Goal: Task Accomplishment & Management: Use online tool/utility

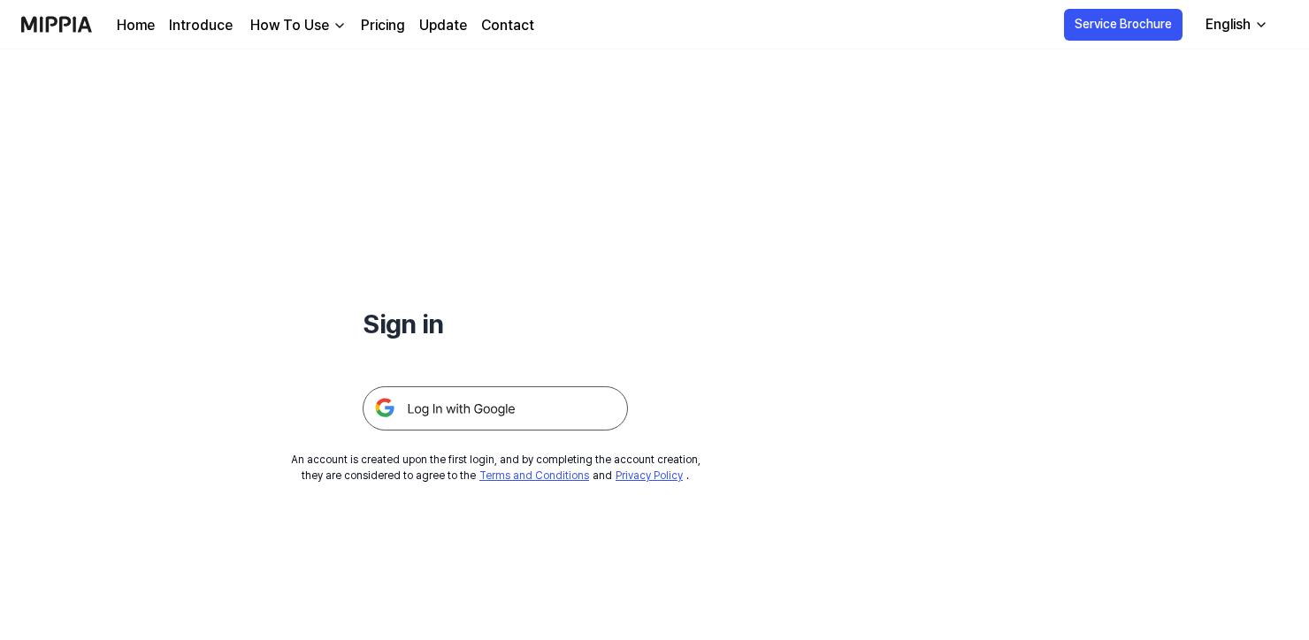
click at [538, 405] on img at bounding box center [495, 408] width 265 height 44
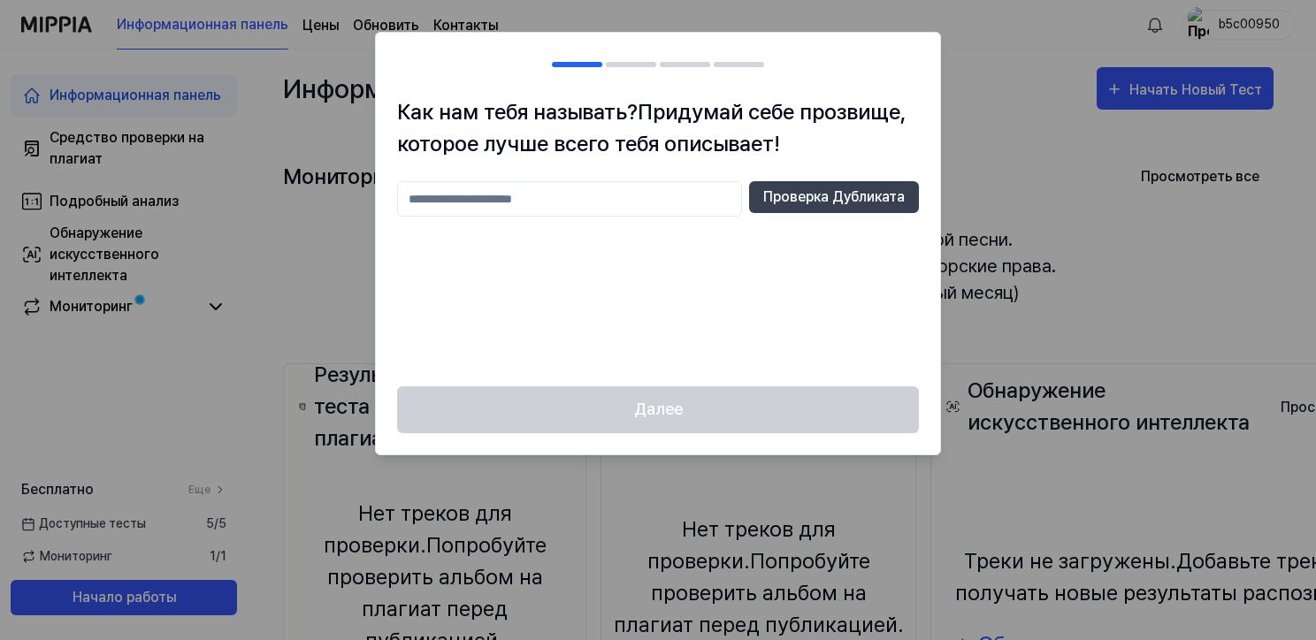
click at [1086, 161] on div at bounding box center [658, 320] width 1316 height 640
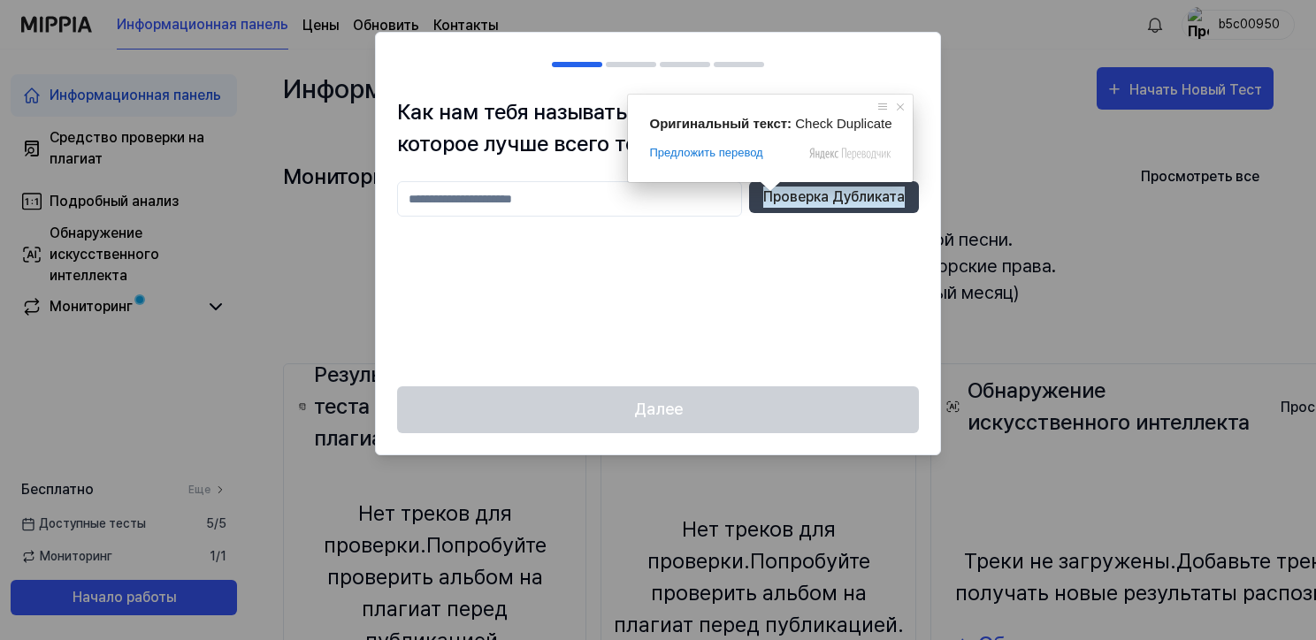
click at [749, 245] on div "Проверка Дубликата" at bounding box center [658, 273] width 522 height 184
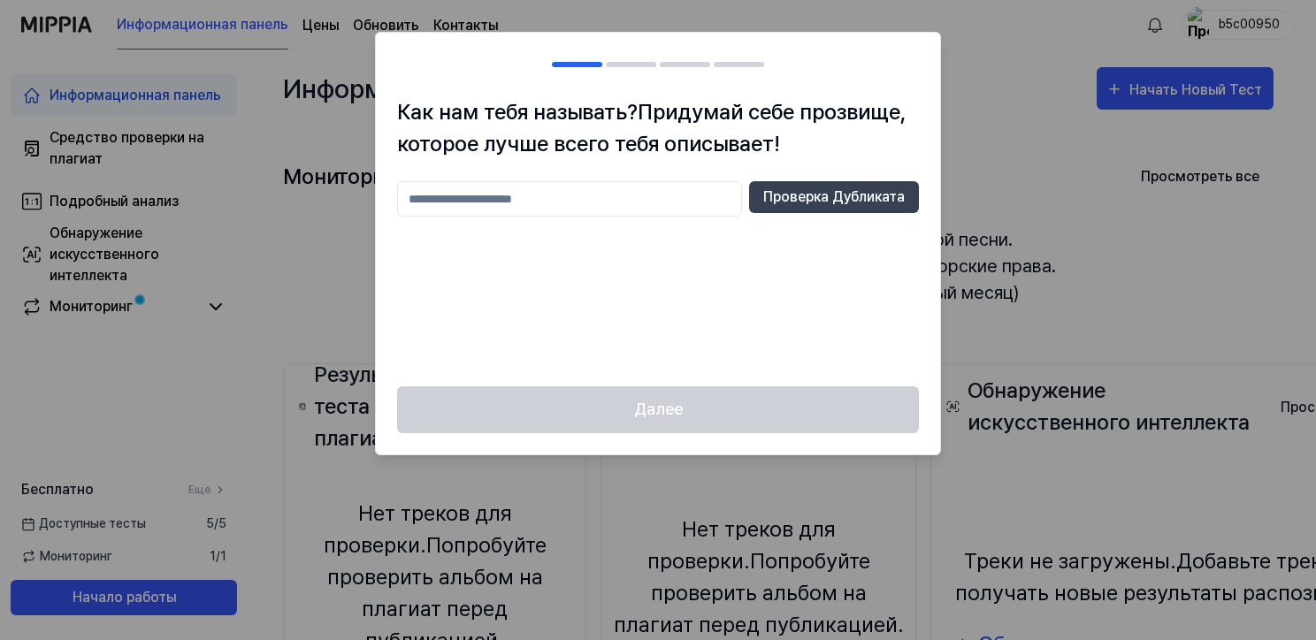
click at [500, 200] on input "text" at bounding box center [569, 198] width 345 height 35
type input "*"
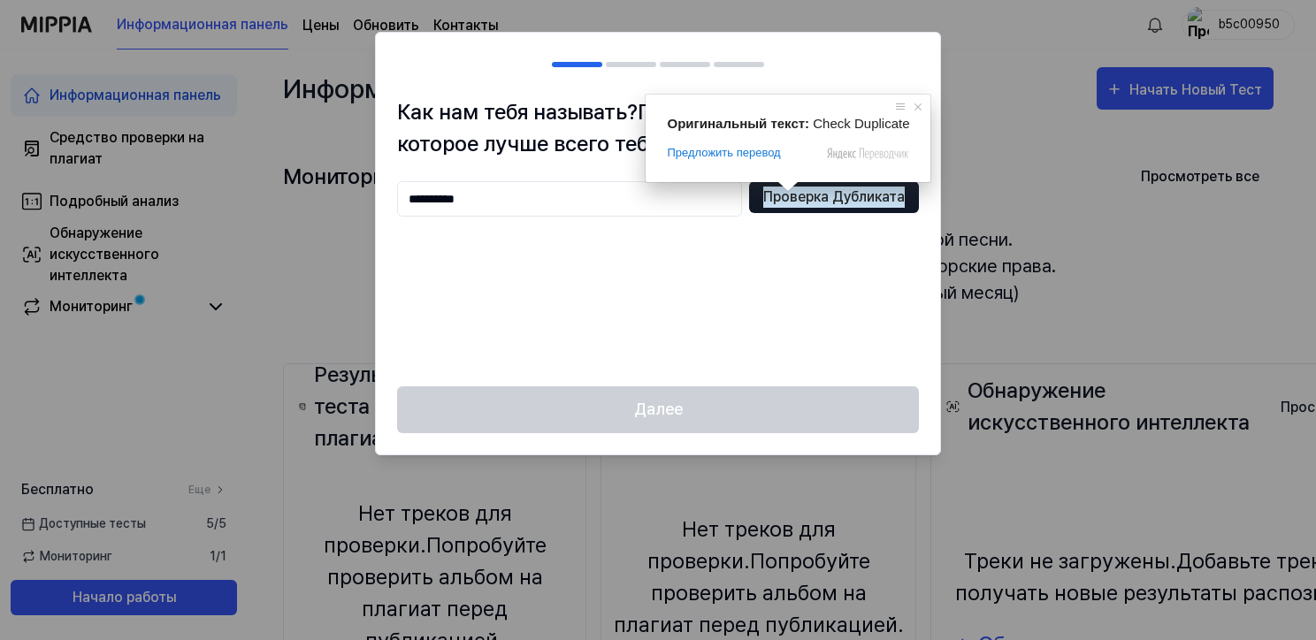
type input "**********"
click at [783, 196] on ya-tr-span "Проверка Дубликата" at bounding box center [833, 197] width 141 height 21
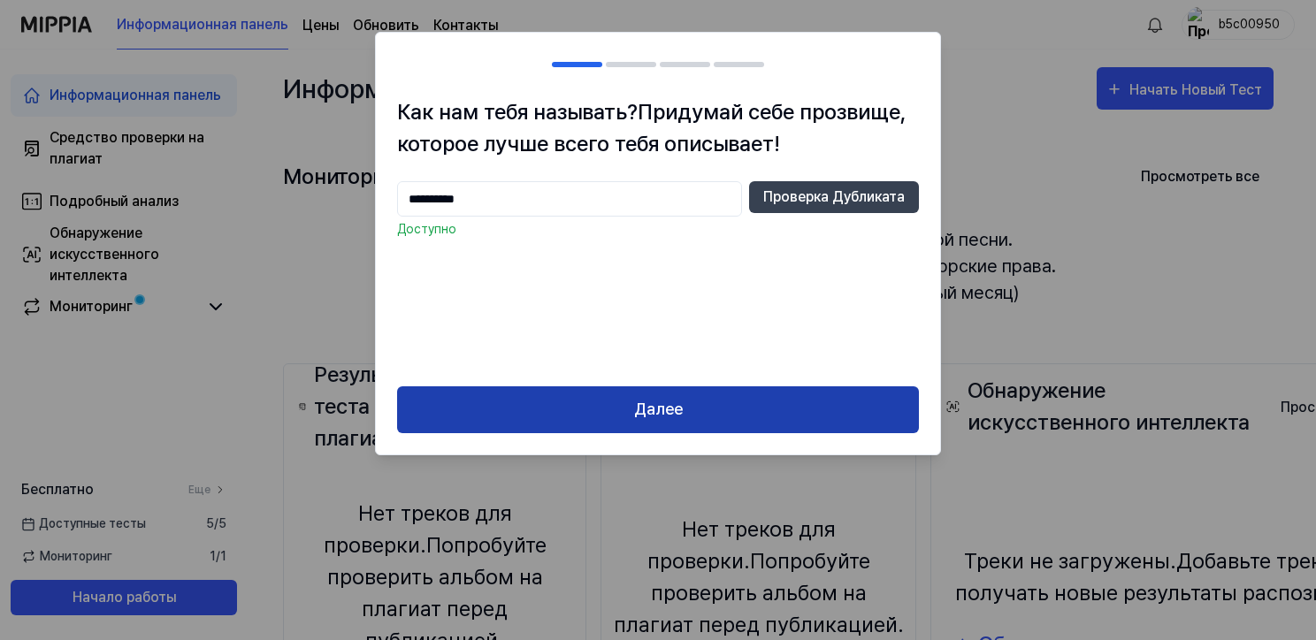
click at [687, 413] on button "Далее" at bounding box center [658, 409] width 522 height 47
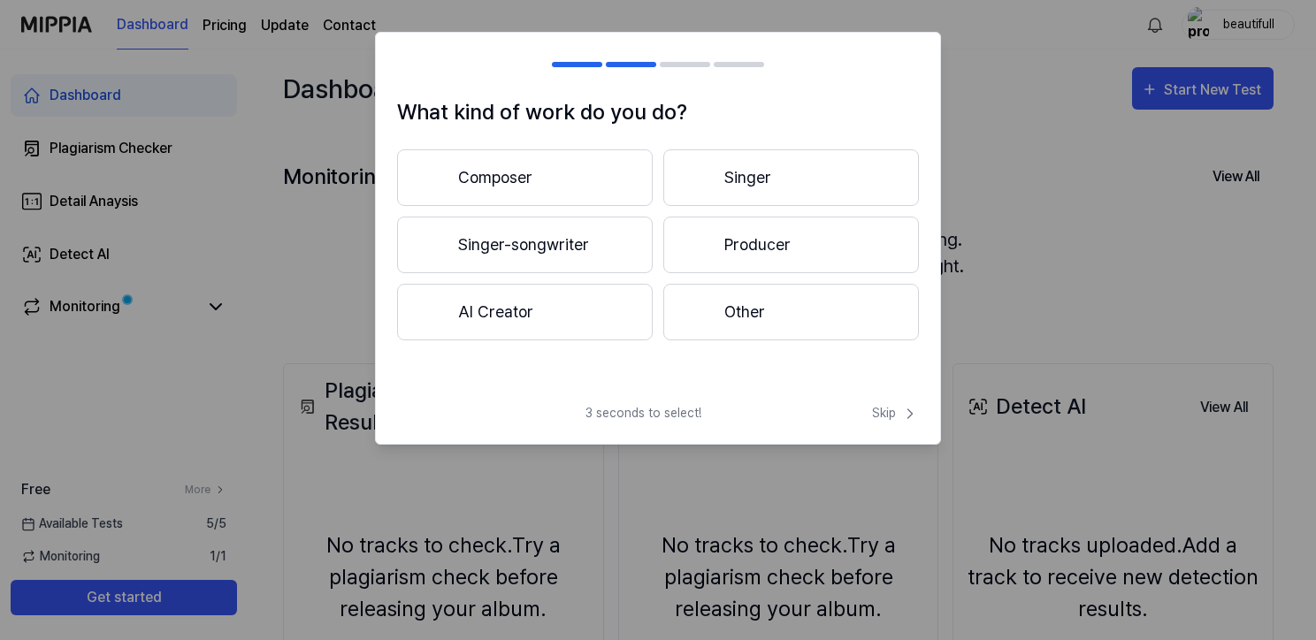
click at [763, 248] on ya-tr-span "Producer" at bounding box center [757, 245] width 66 height 24
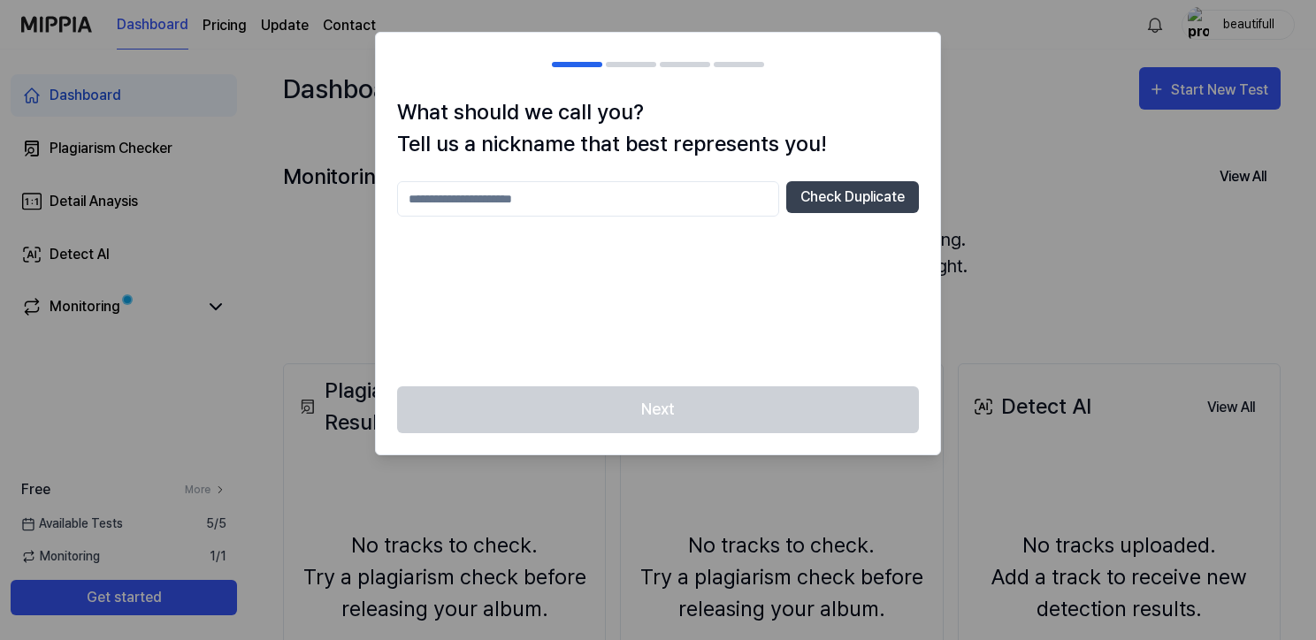
click at [568, 208] on input "text" at bounding box center [588, 198] width 382 height 35
click at [990, 135] on div at bounding box center [658, 320] width 1316 height 640
click at [696, 62] on div at bounding box center [685, 64] width 50 height 5
drag, startPoint x: 637, startPoint y: 63, endPoint x: 760, endPoint y: 72, distance: 123.2
click at [760, 72] on h2 at bounding box center [658, 65] width 564 height 64
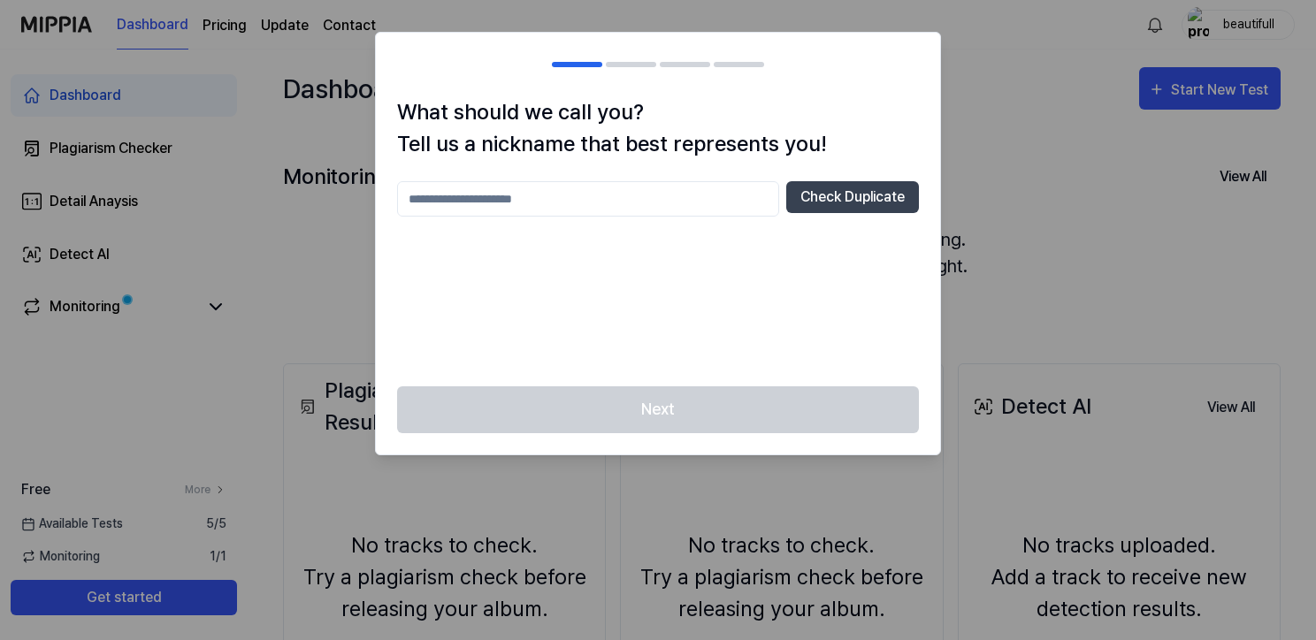
click at [1060, 103] on div at bounding box center [658, 320] width 1316 height 640
click at [1213, 93] on div at bounding box center [658, 320] width 1316 height 640
click at [1198, 87] on div at bounding box center [658, 320] width 1316 height 640
click at [826, 195] on button "Check Duplicate" at bounding box center [852, 197] width 133 height 32
click at [502, 195] on input "text" at bounding box center [588, 198] width 382 height 35
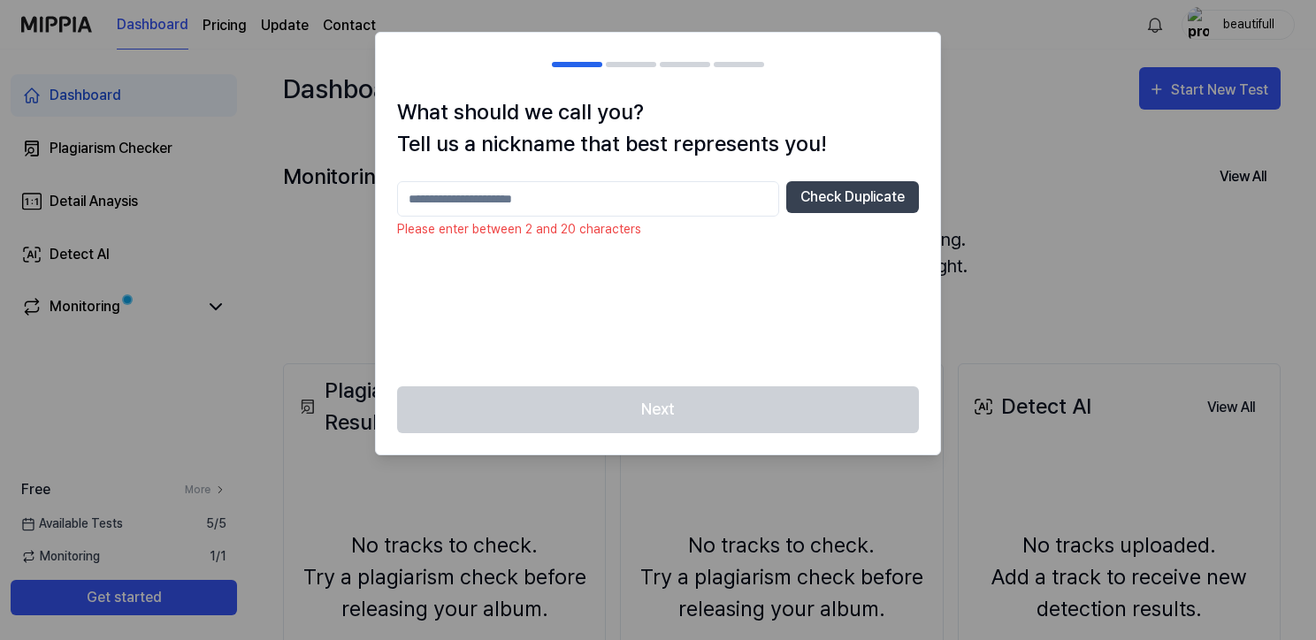
click at [620, 69] on h2 at bounding box center [658, 65] width 564 height 64
click at [661, 407] on div "Next" at bounding box center [658, 420] width 564 height 68
click at [488, 210] on input "text" at bounding box center [588, 198] width 382 height 35
type input "**********"
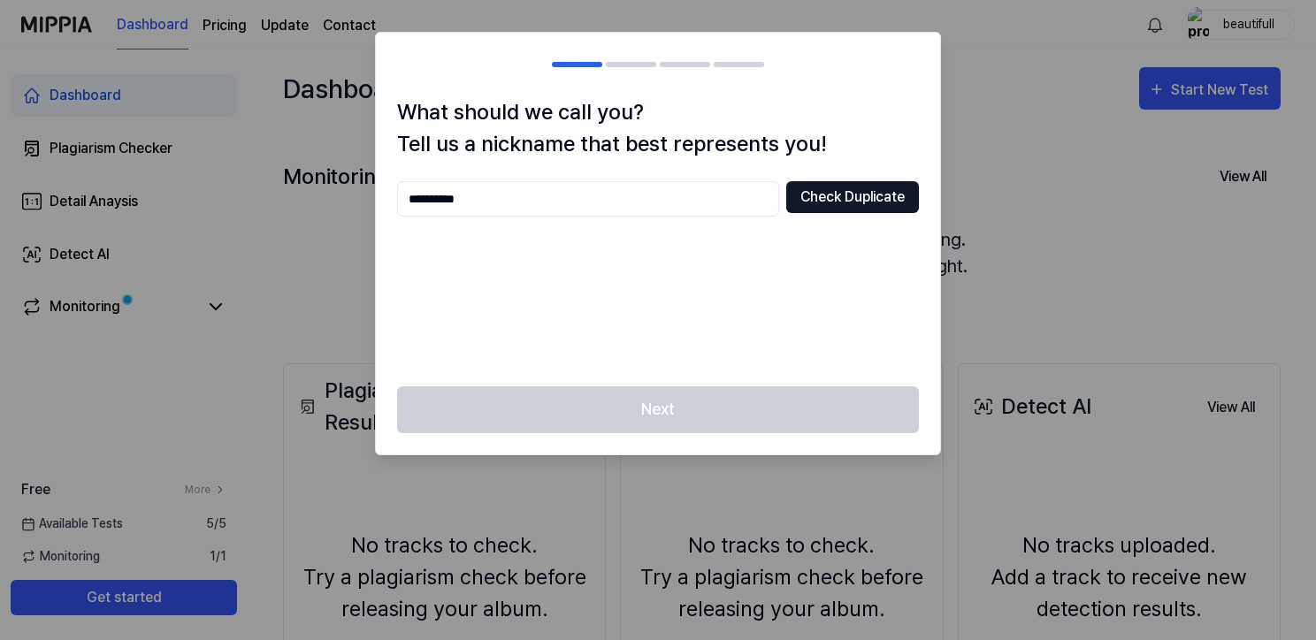
click at [835, 204] on button "Check Duplicate" at bounding box center [852, 197] width 133 height 32
click at [669, 182] on input "**********" at bounding box center [588, 198] width 382 height 35
click at [1023, 134] on div at bounding box center [658, 320] width 1316 height 640
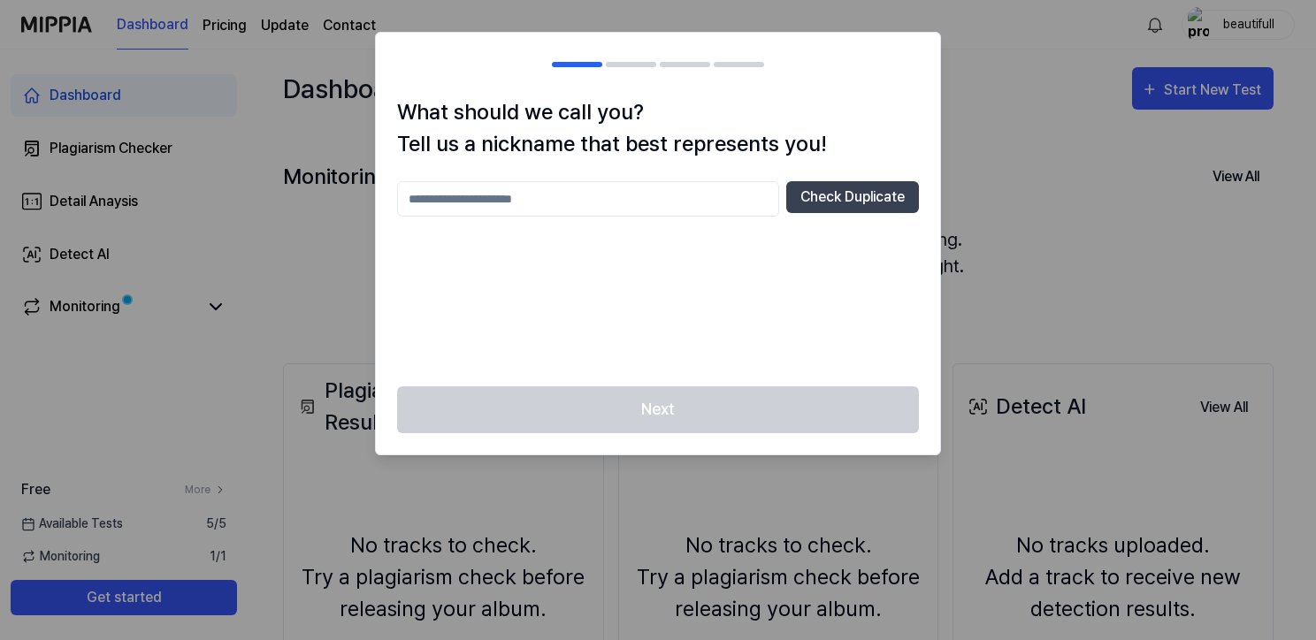
click at [1185, 88] on div at bounding box center [658, 320] width 1316 height 640
click at [138, 605] on div at bounding box center [658, 320] width 1316 height 640
click at [329, 88] on div at bounding box center [658, 320] width 1316 height 640
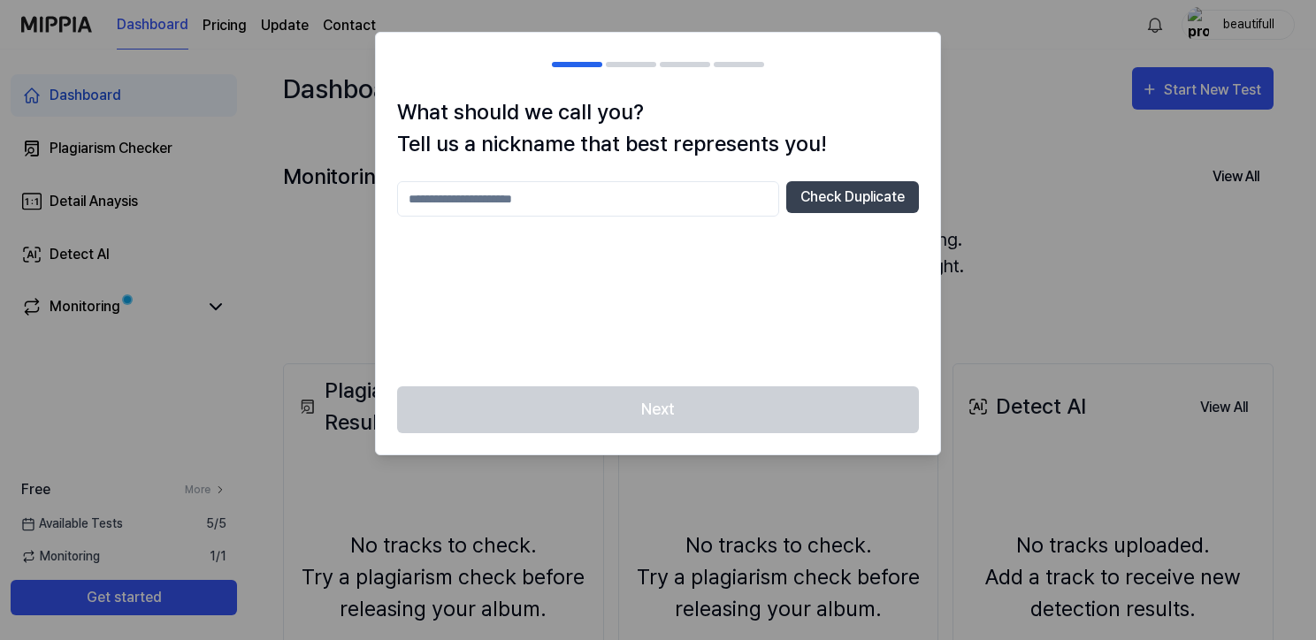
click at [329, 88] on div at bounding box center [658, 320] width 1316 height 640
click at [1194, 96] on div at bounding box center [658, 320] width 1316 height 640
drag, startPoint x: 987, startPoint y: 103, endPoint x: 877, endPoint y: 167, distance: 127.2
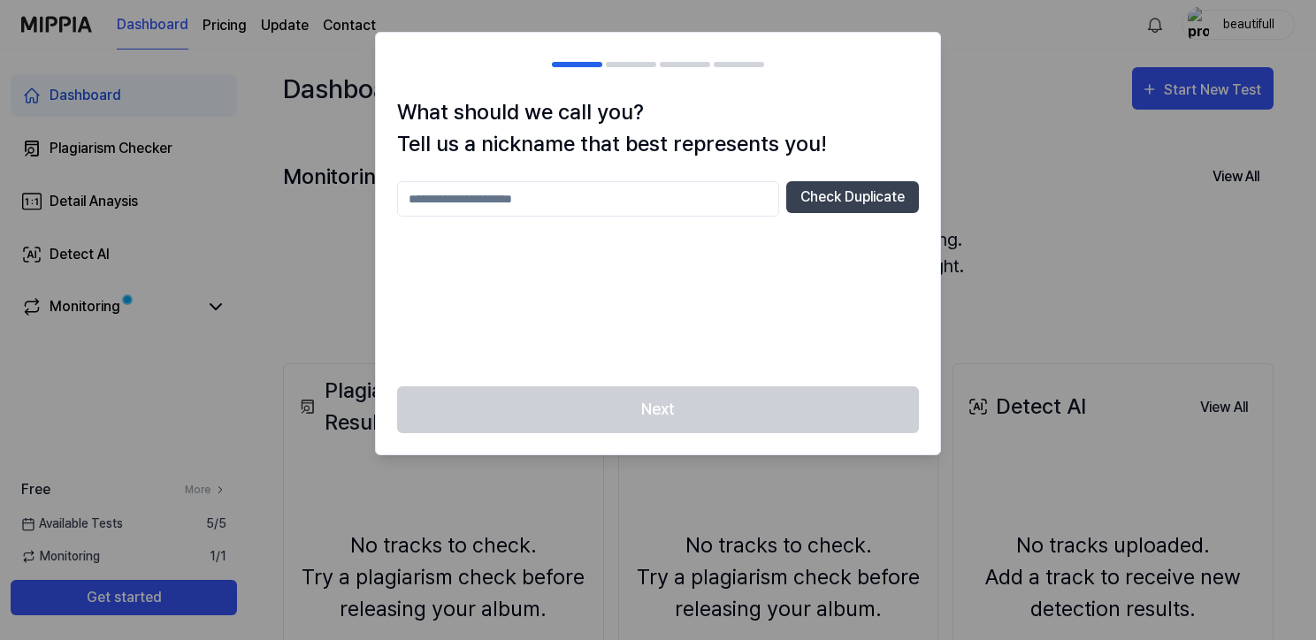
click at [984, 103] on div at bounding box center [658, 320] width 1316 height 640
click at [512, 198] on input "text" at bounding box center [588, 198] width 382 height 35
click at [435, 211] on input "******" at bounding box center [588, 198] width 382 height 35
type input "*******"
click at [856, 205] on button "Check Duplicate" at bounding box center [852, 197] width 133 height 32
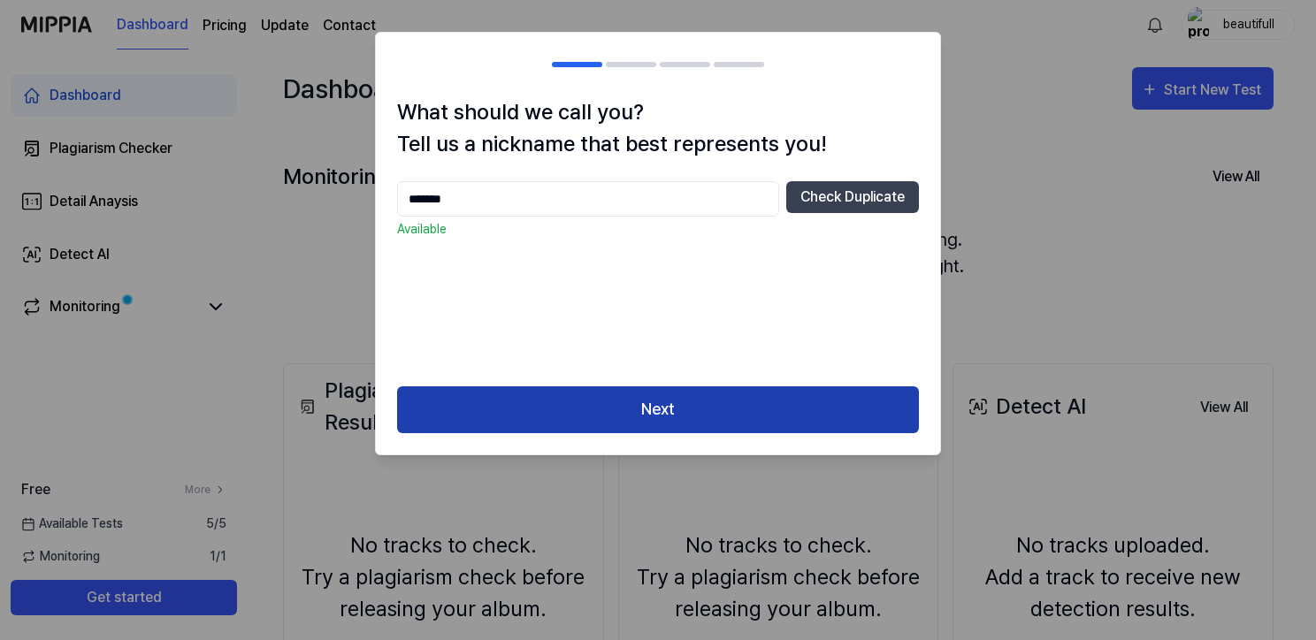
click at [667, 409] on button "Next" at bounding box center [658, 409] width 522 height 47
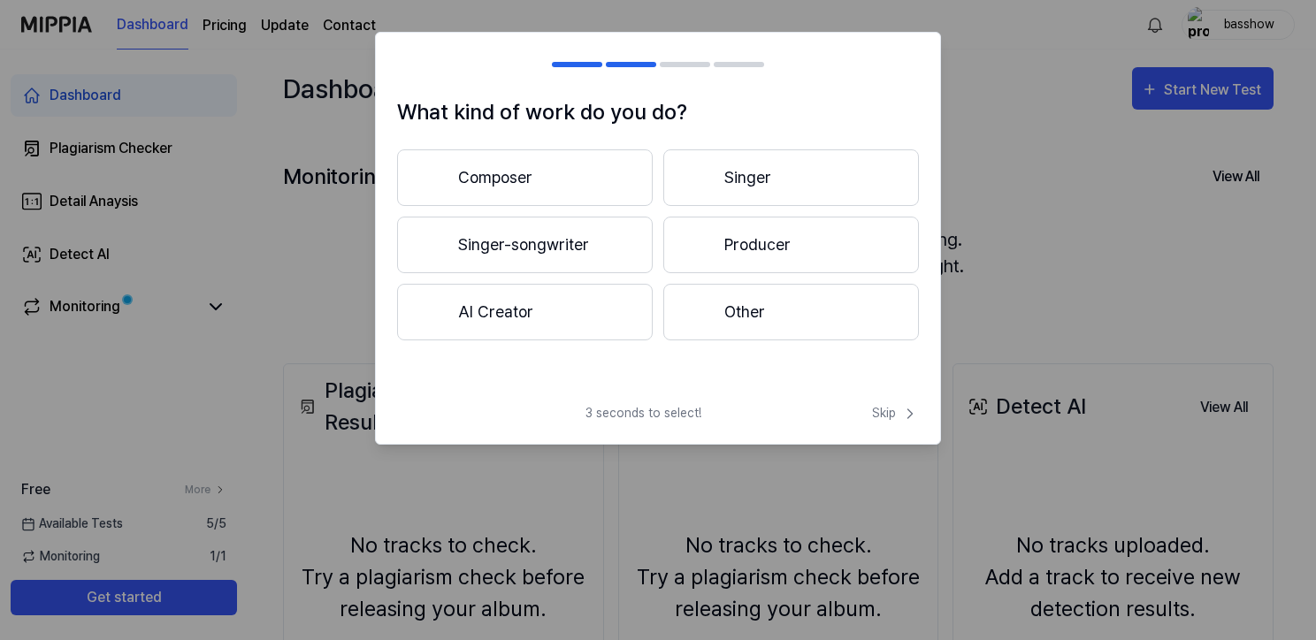
click at [745, 240] on button "Producer" at bounding box center [791, 245] width 256 height 57
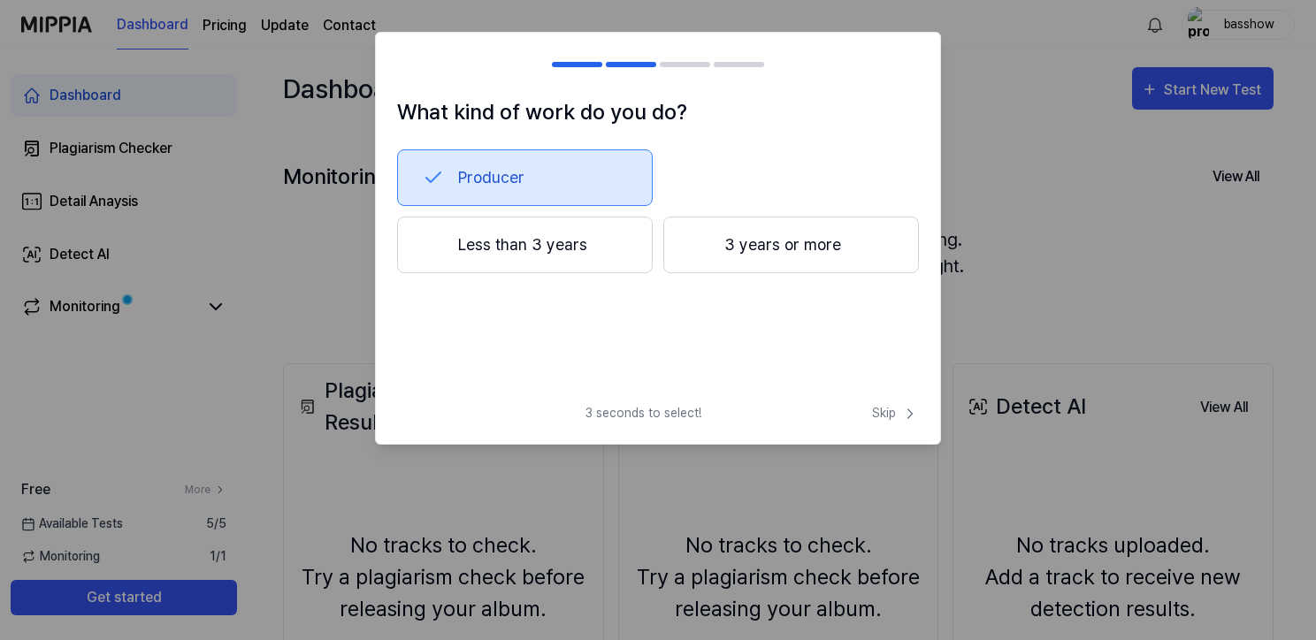
click at [562, 248] on button "Less than 3 years" at bounding box center [525, 245] width 256 height 57
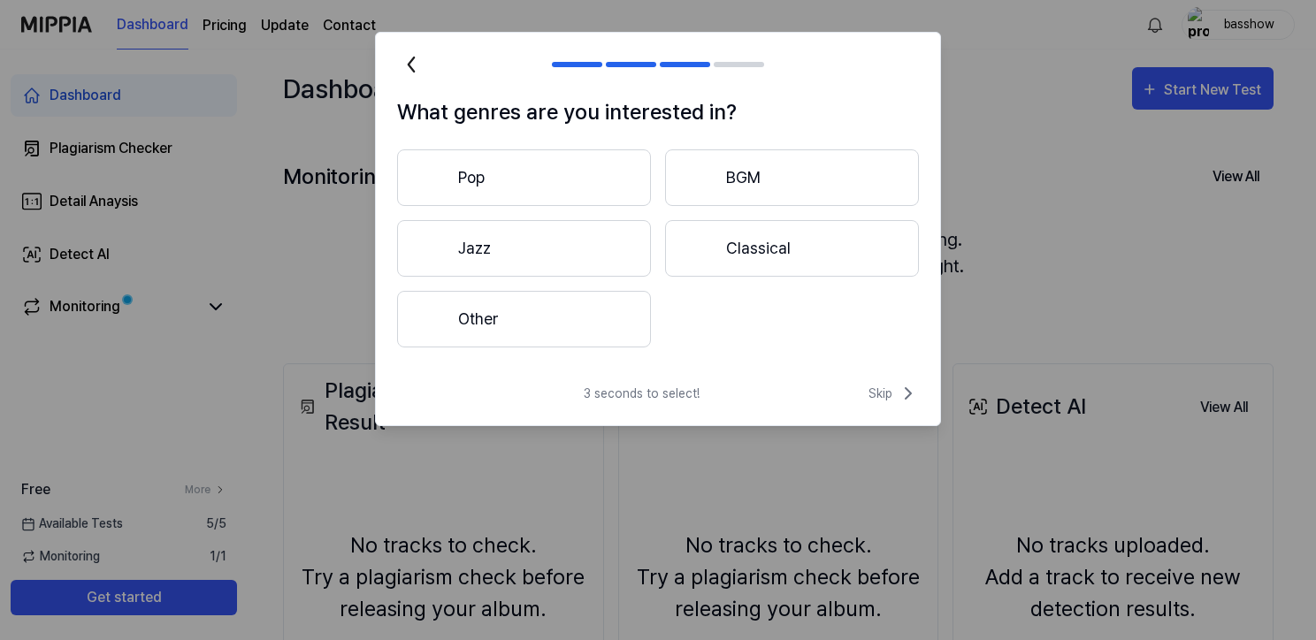
click at [534, 174] on button "Pop" at bounding box center [524, 177] width 254 height 57
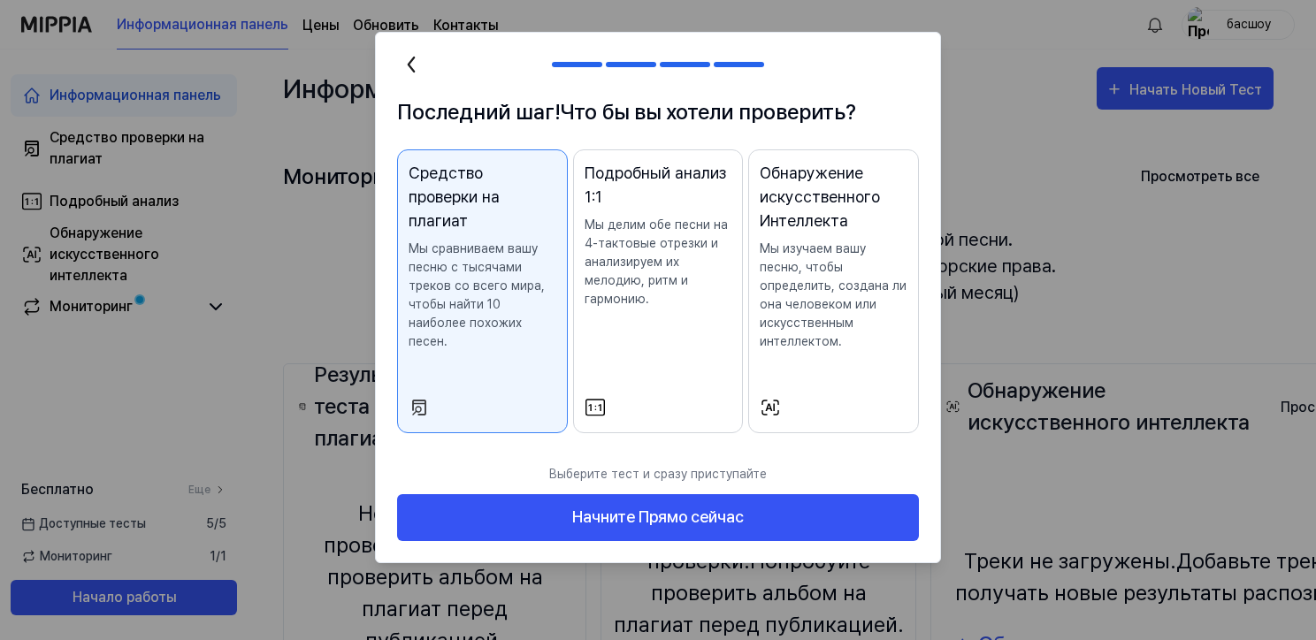
click at [516, 251] on p "Мы сравниваем вашу песню с тысячами треков со всего мира, чтобы найти 10 наибол…" at bounding box center [483, 295] width 148 height 111
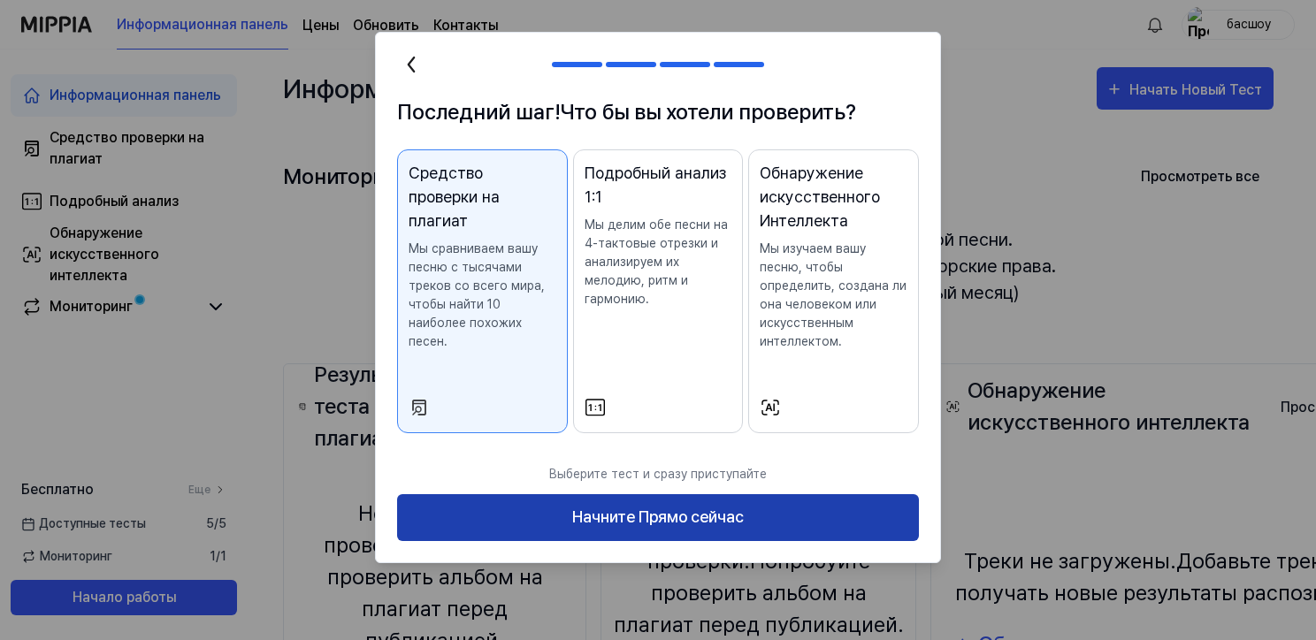
click at [654, 524] on ya-tr-span "Начните Прямо сейчас" at bounding box center [658, 518] width 172 height 26
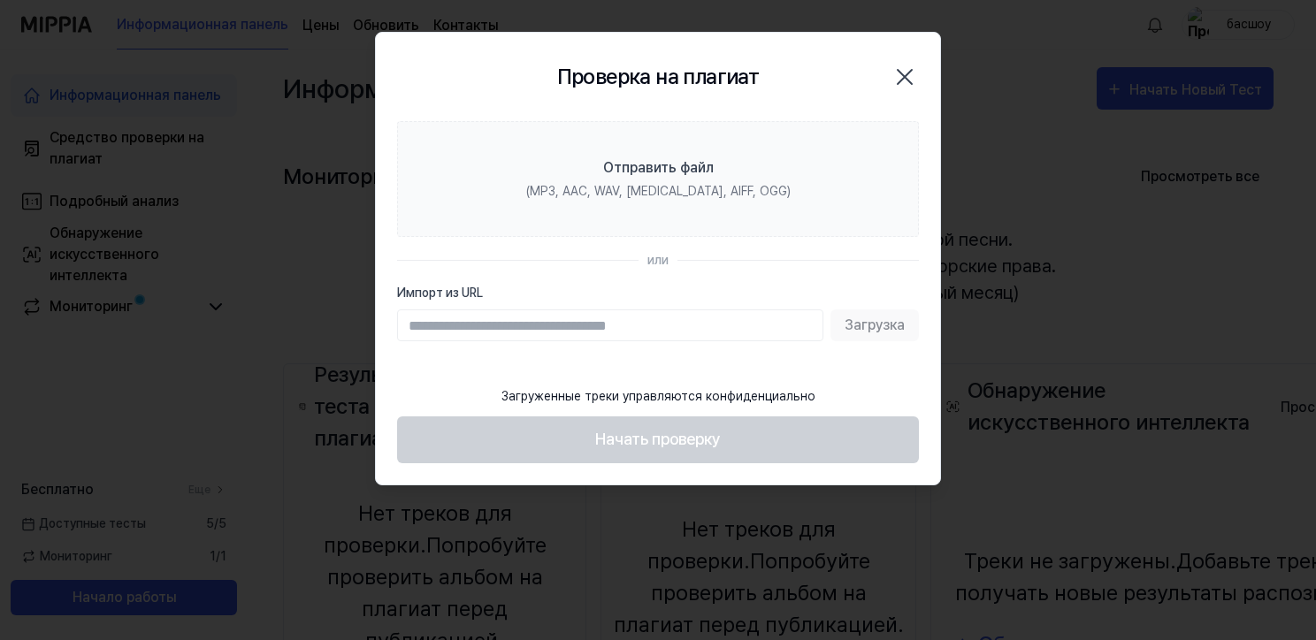
click at [496, 325] on input "Импорт из URL" at bounding box center [610, 325] width 426 height 32
paste input "**********"
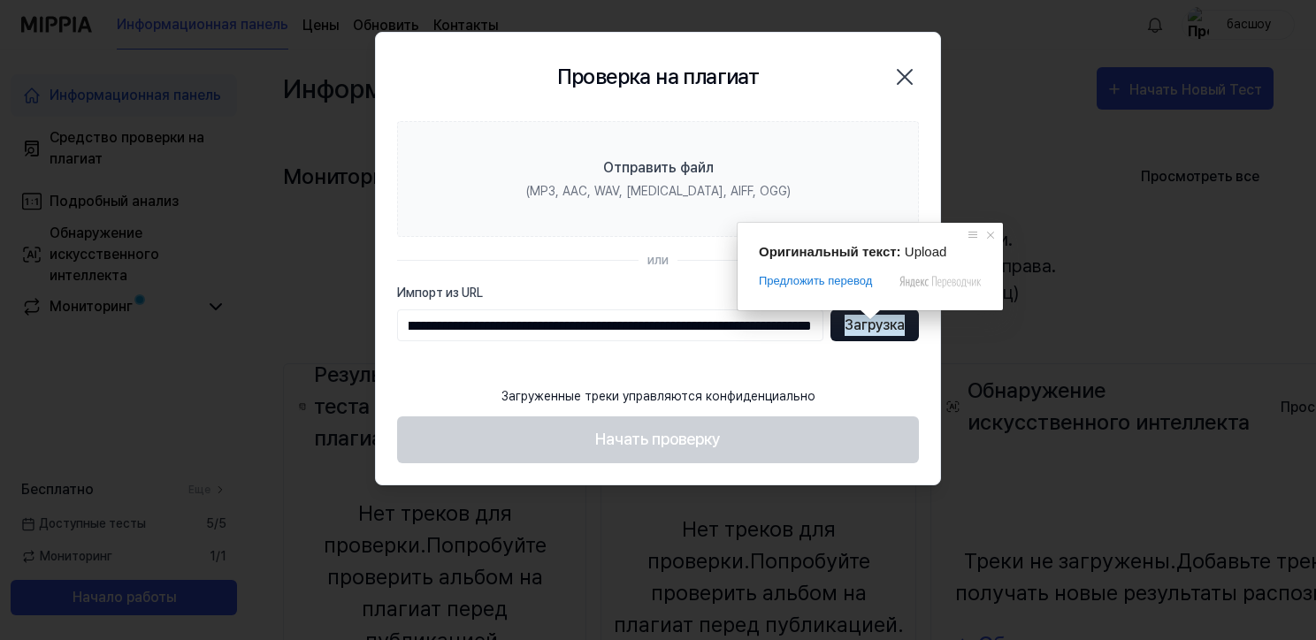
type input "**********"
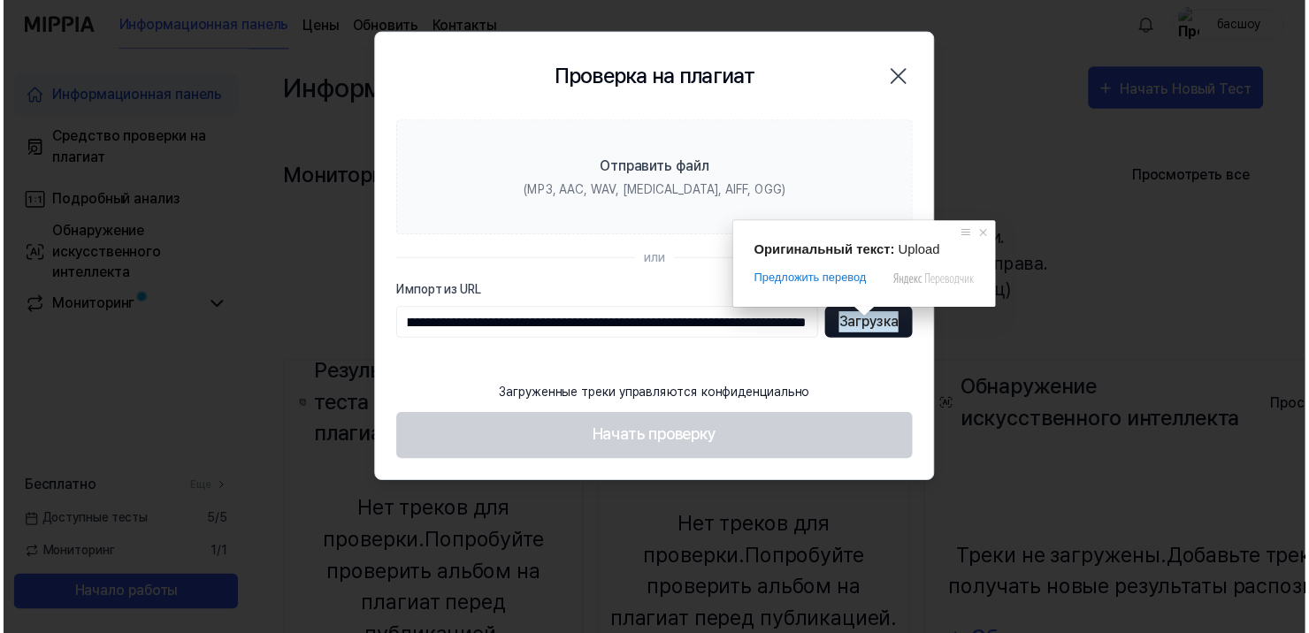
scroll to position [0, 0]
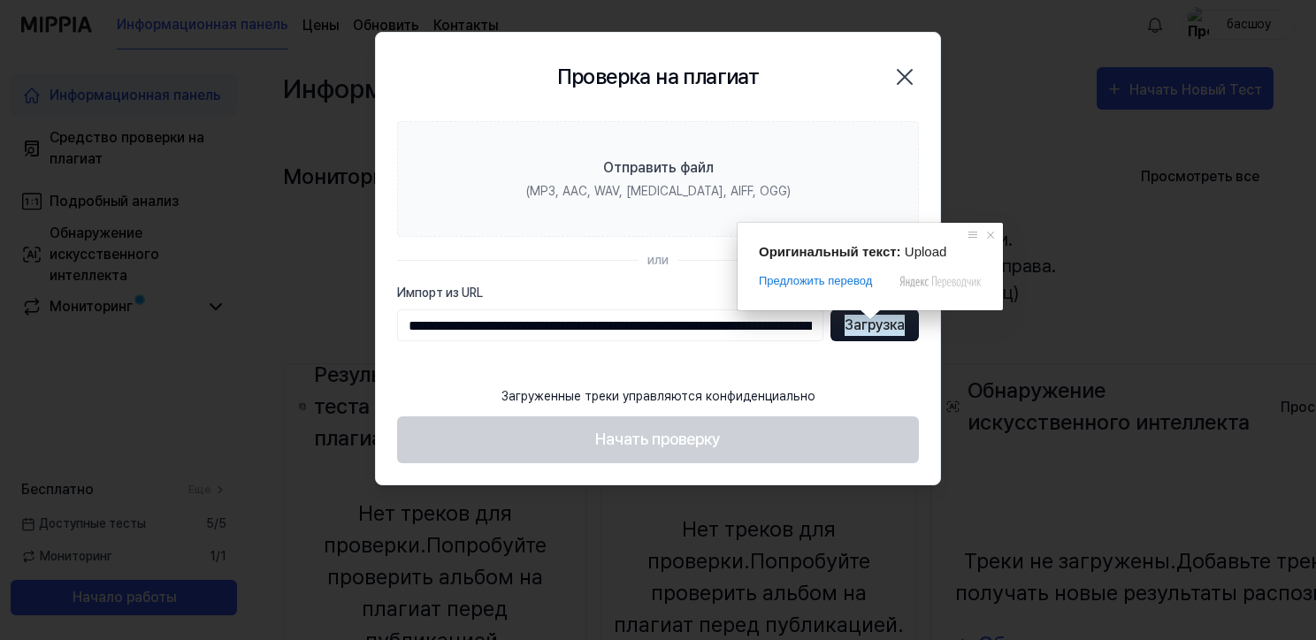
click at [870, 326] on ya-tr-span "Загрузка" at bounding box center [874, 325] width 60 height 21
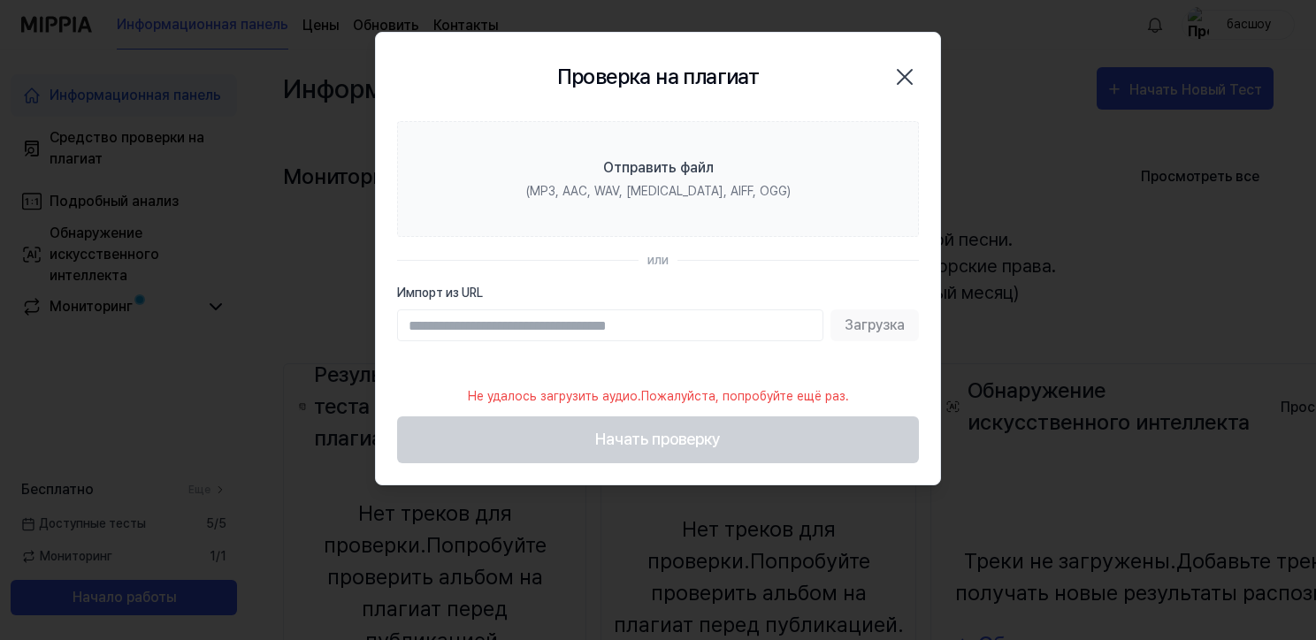
click at [428, 329] on input "Импорт из URL" at bounding box center [610, 325] width 426 height 32
type input "**********"
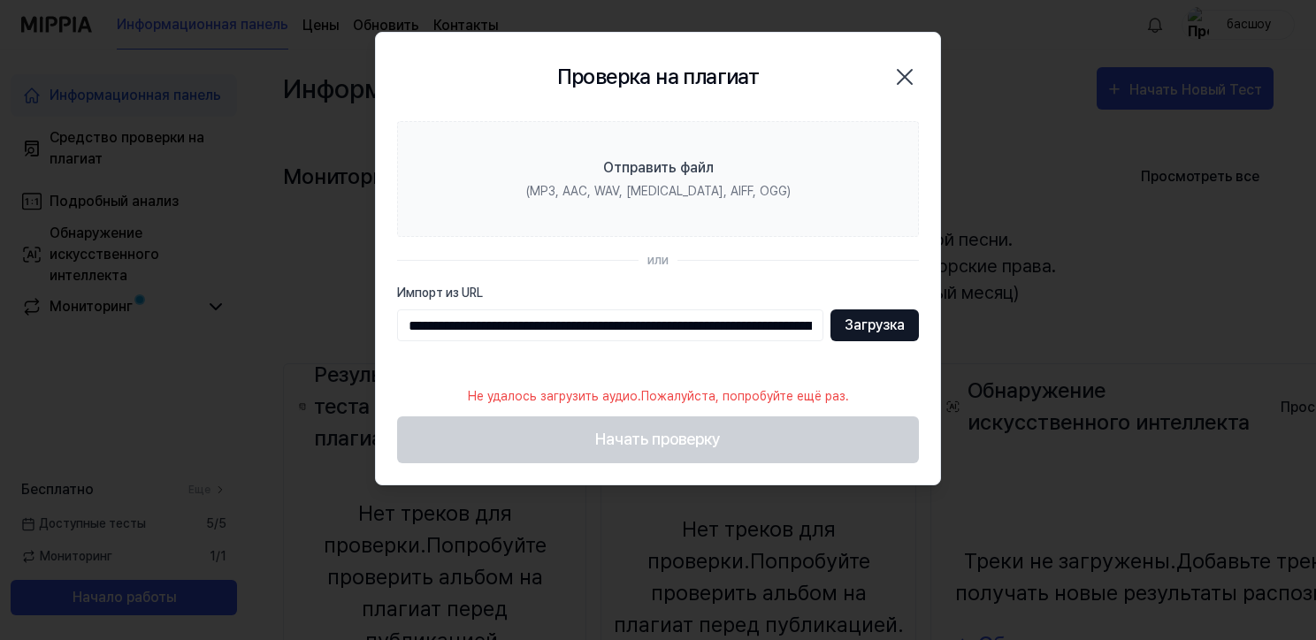
click at [864, 323] on ya-tr-span "Загрузка" at bounding box center [874, 325] width 60 height 21
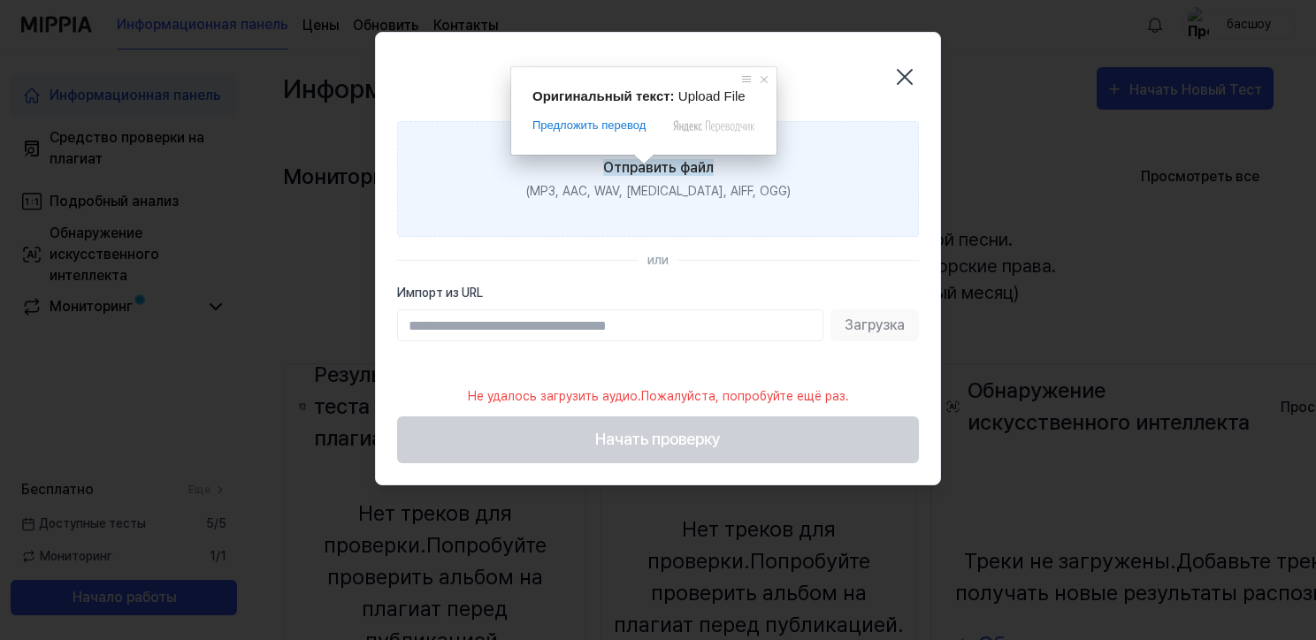
click at [644, 169] on ya-tr-span "Отправить файл" at bounding box center [658, 167] width 111 height 17
click at [0, 0] on input "Отправить файл (MP3, AAC, WAV, [MEDICAL_DATA], AIFF, OGG)" at bounding box center [0, 0] width 0 height 0
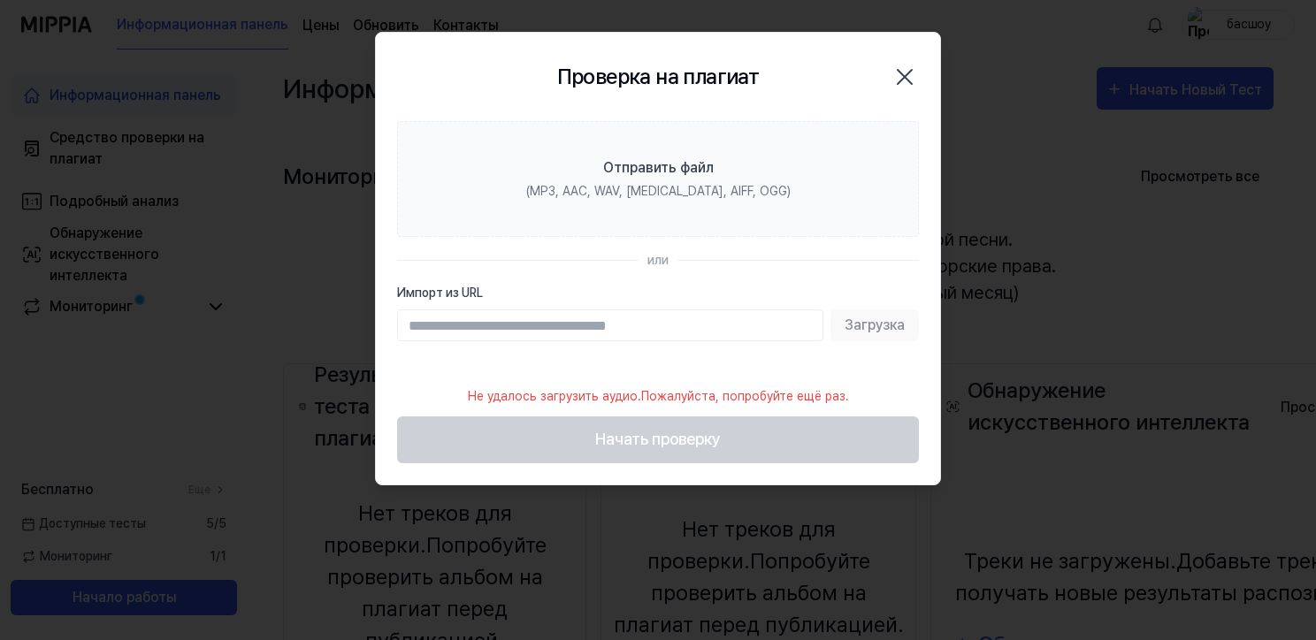
click at [492, 322] on input "Импорт из URL" at bounding box center [610, 325] width 426 height 32
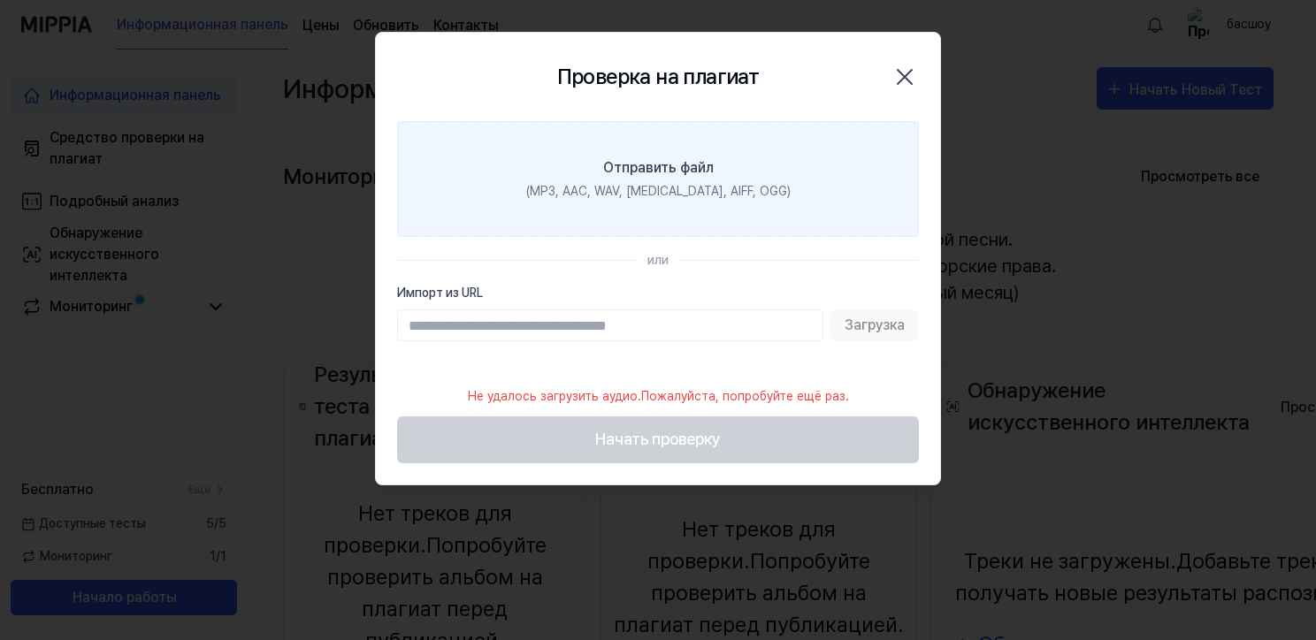
click at [633, 172] on ya-tr-span "Отправить файл" at bounding box center [658, 167] width 111 height 17
click at [0, 0] on input "Отправить файл (MP3, AAC, WAV, [MEDICAL_DATA], AIFF, OGG)" at bounding box center [0, 0] width 0 height 0
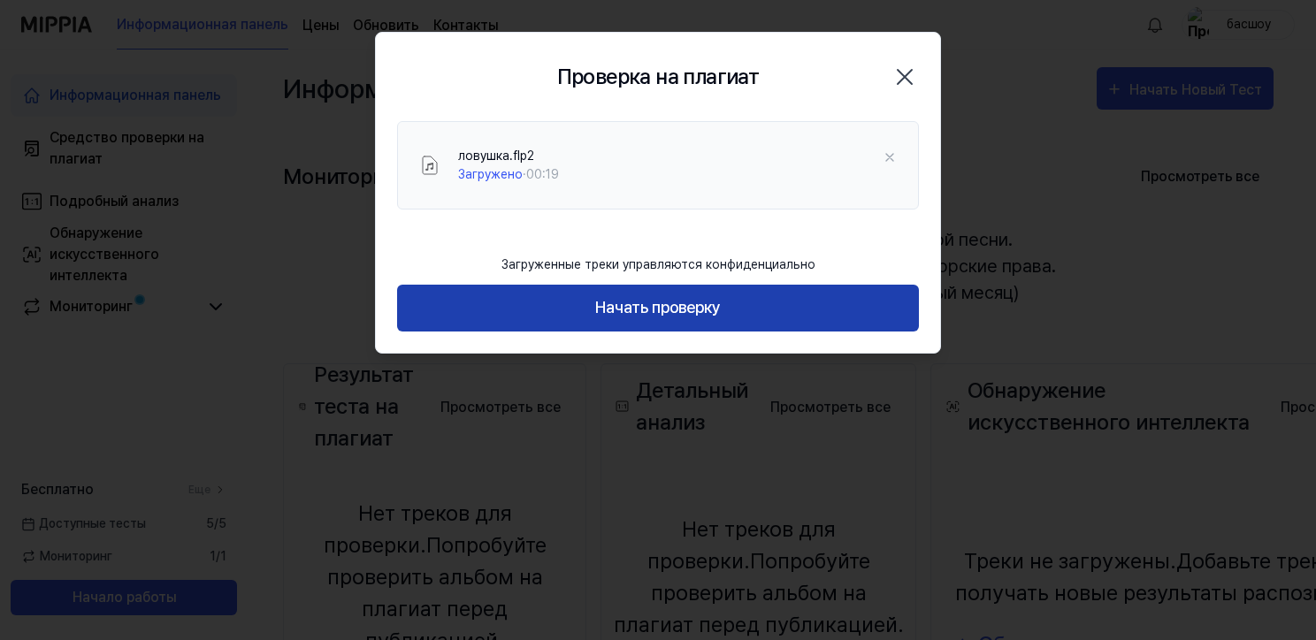
click at [685, 308] on ya-tr-span "Начать проверку" at bounding box center [658, 308] width 126 height 26
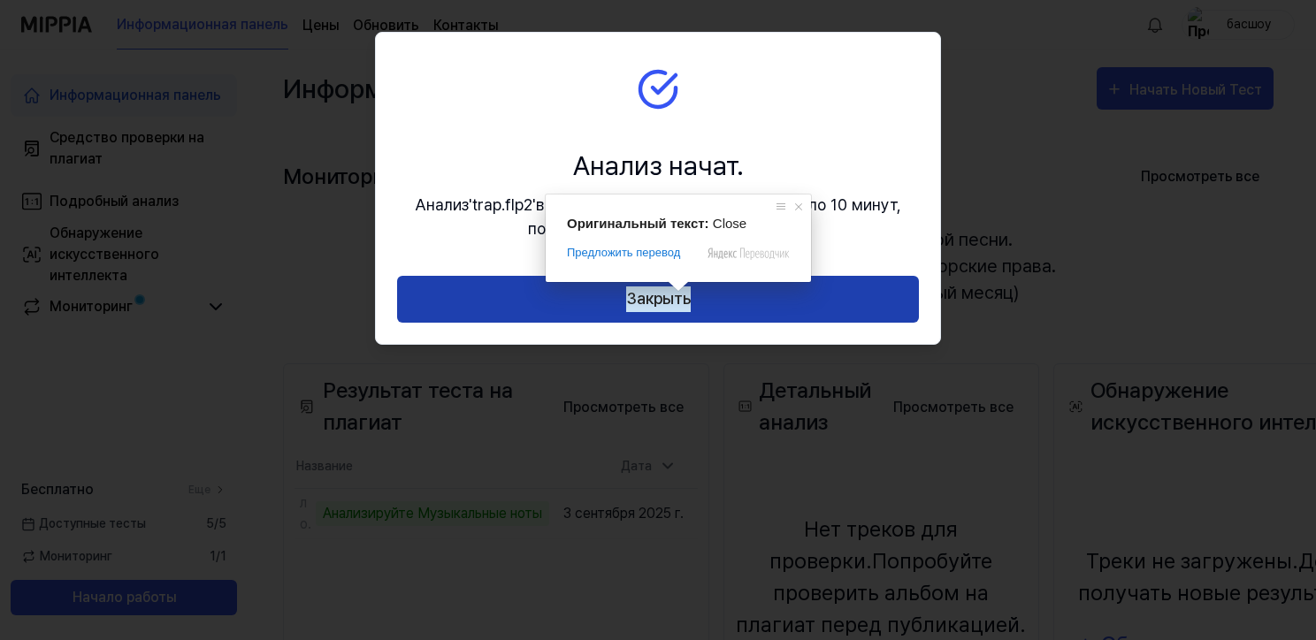
click at [670, 304] on ya-tr-span "Закрыть" at bounding box center [658, 300] width 65 height 26
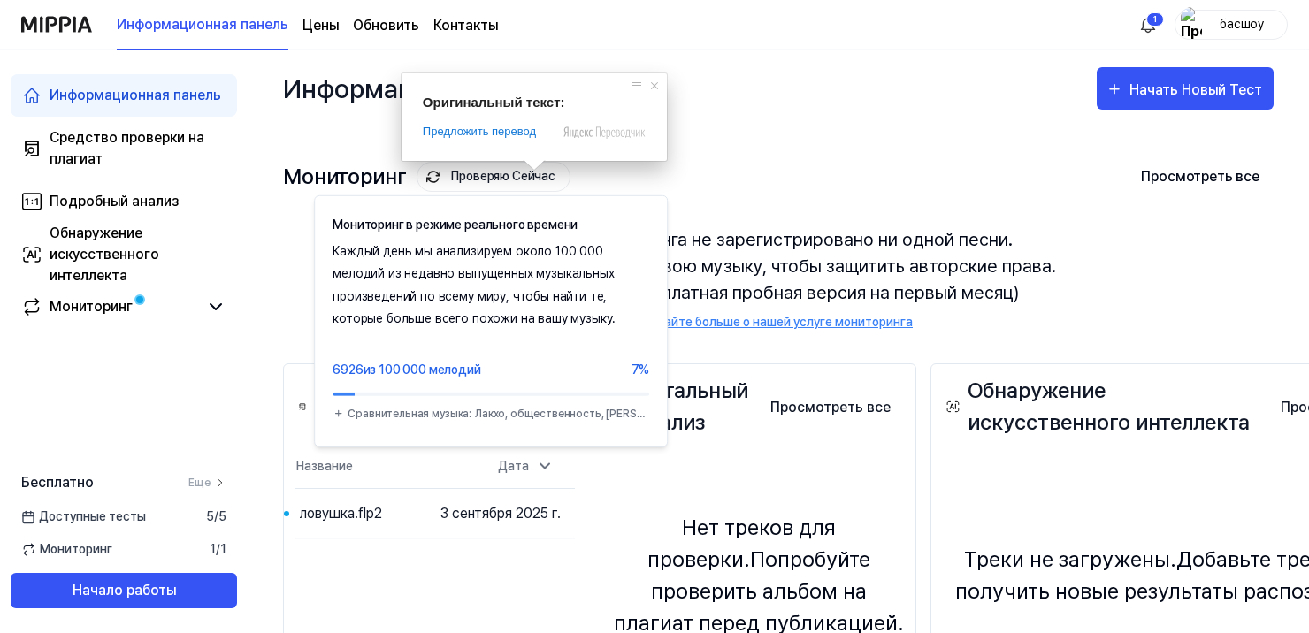
click at [465, 176] on ya-tr-span "Проверяю Сейчас" at bounding box center [503, 176] width 104 height 23
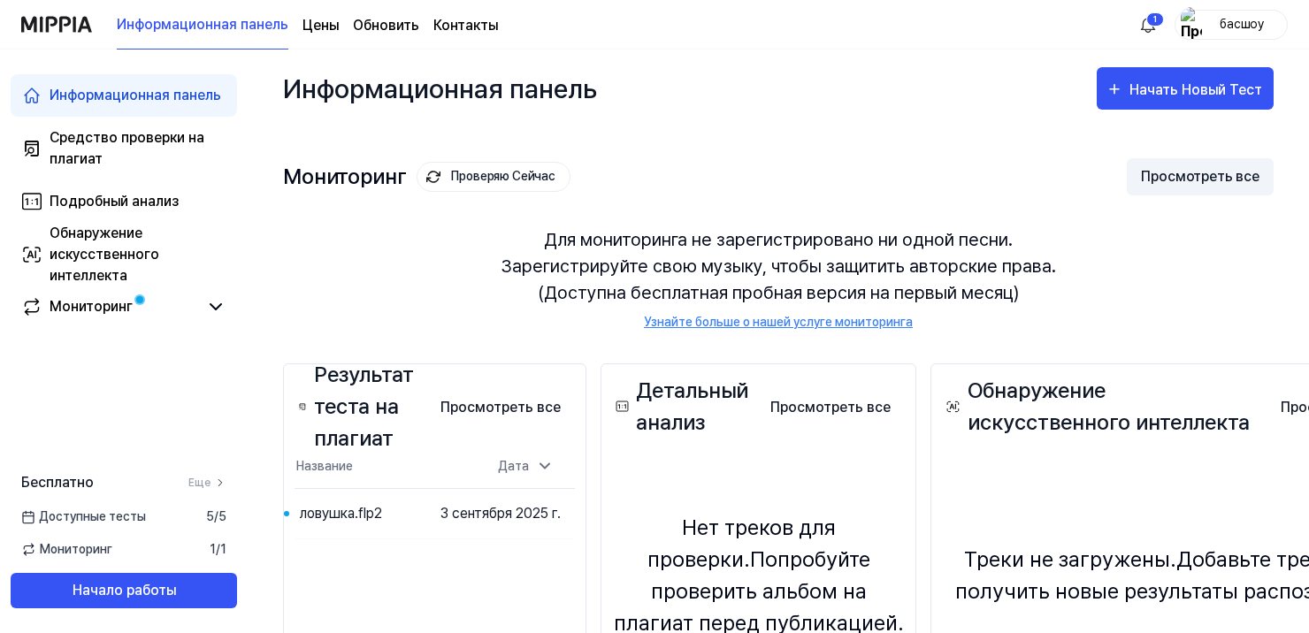
click at [1203, 172] on ya-tr-span "Просмотреть все" at bounding box center [1200, 176] width 118 height 23
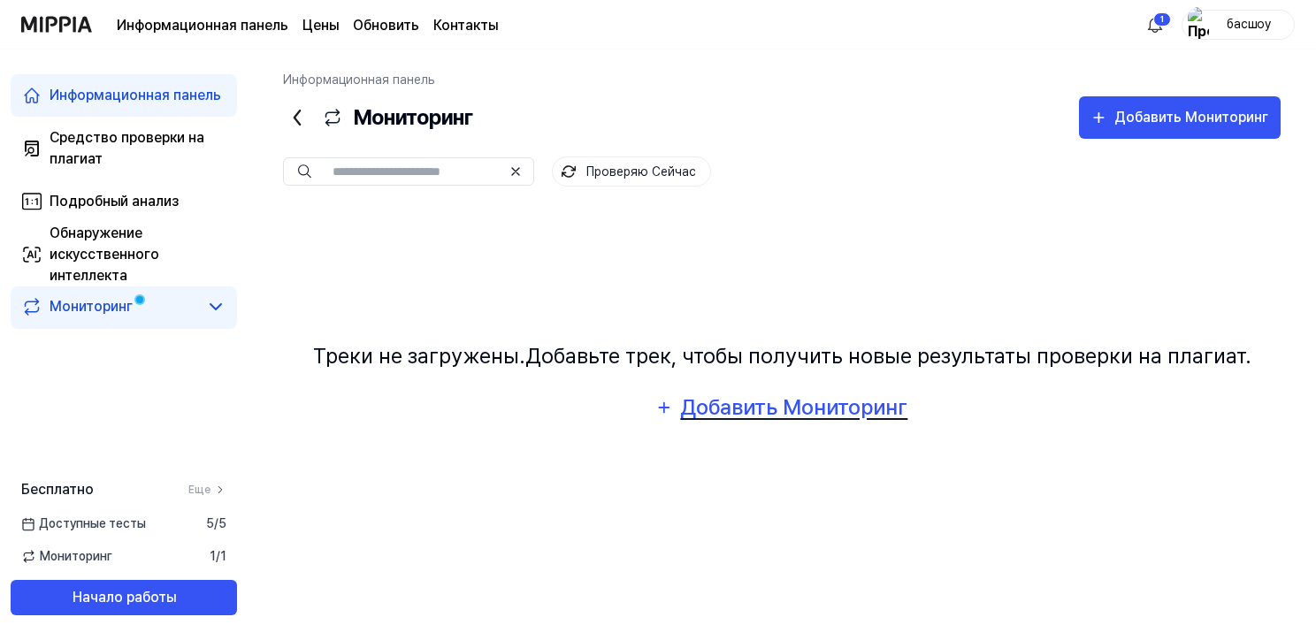
click at [785, 416] on div "Добавить Мониторинг" at bounding box center [793, 408] width 229 height 34
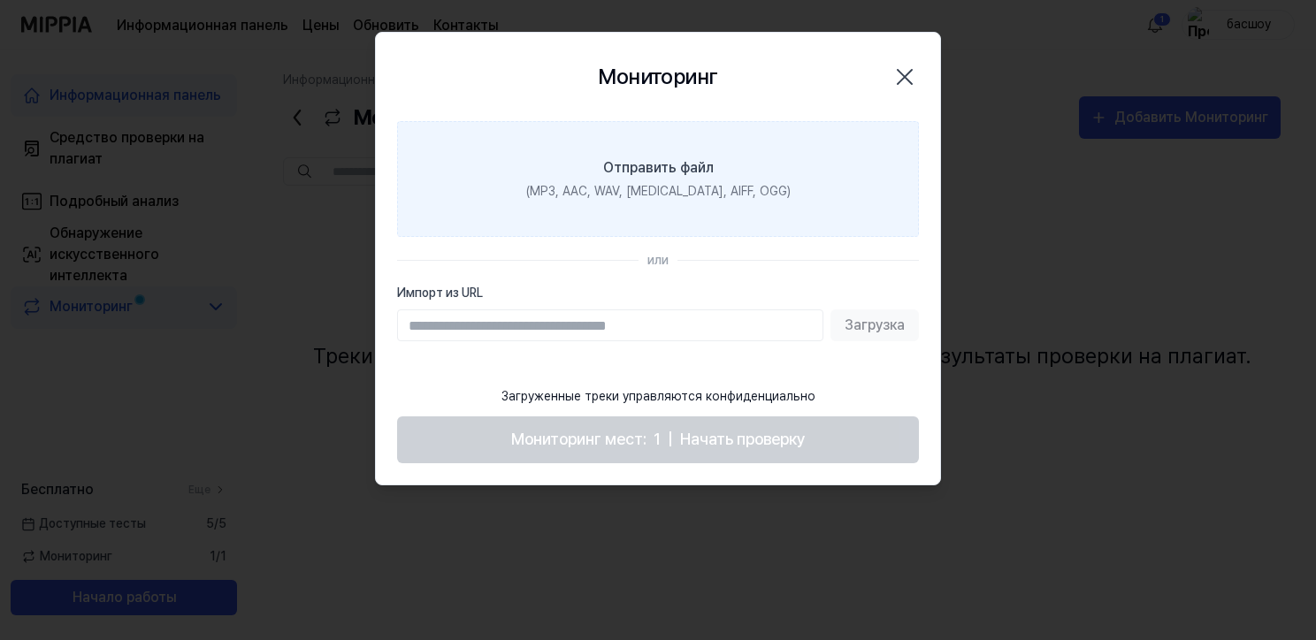
click at [665, 170] on ya-tr-span "Отправить файл" at bounding box center [658, 167] width 111 height 17
click at [0, 0] on input "Отправить файл (MP3, AAC, WAV, [MEDICAL_DATA], AIFF, OGG)" at bounding box center [0, 0] width 0 height 0
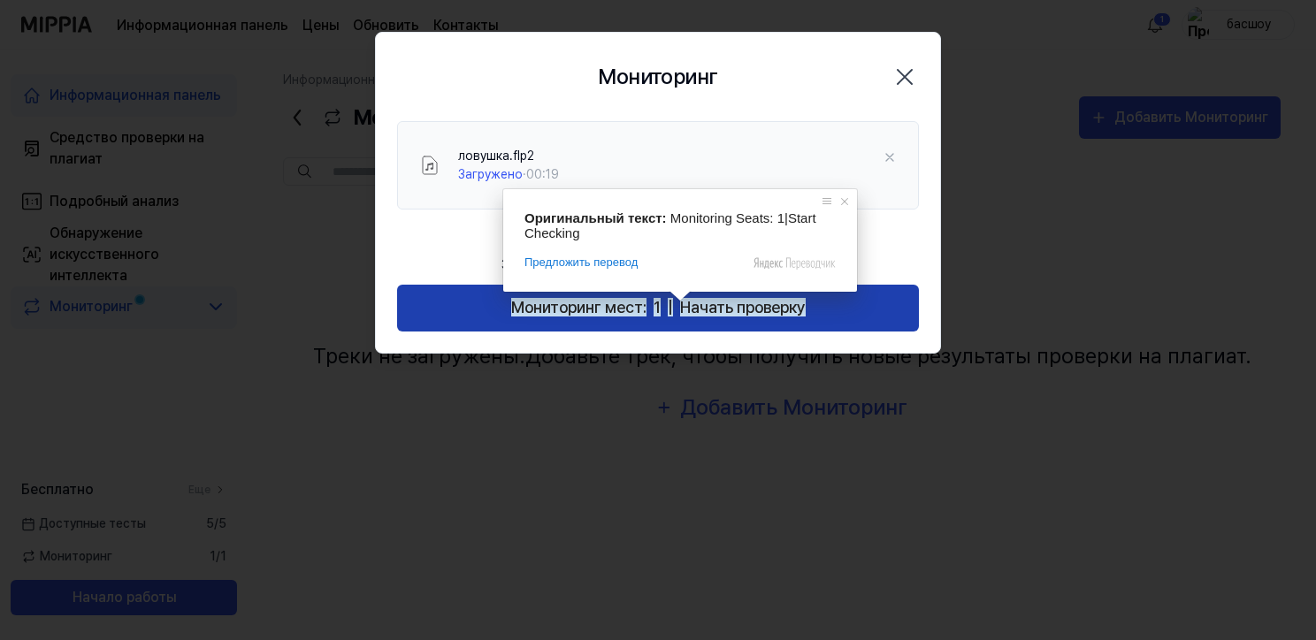
click at [700, 311] on ya-tr-span "Начать проверку" at bounding box center [743, 307] width 126 height 19
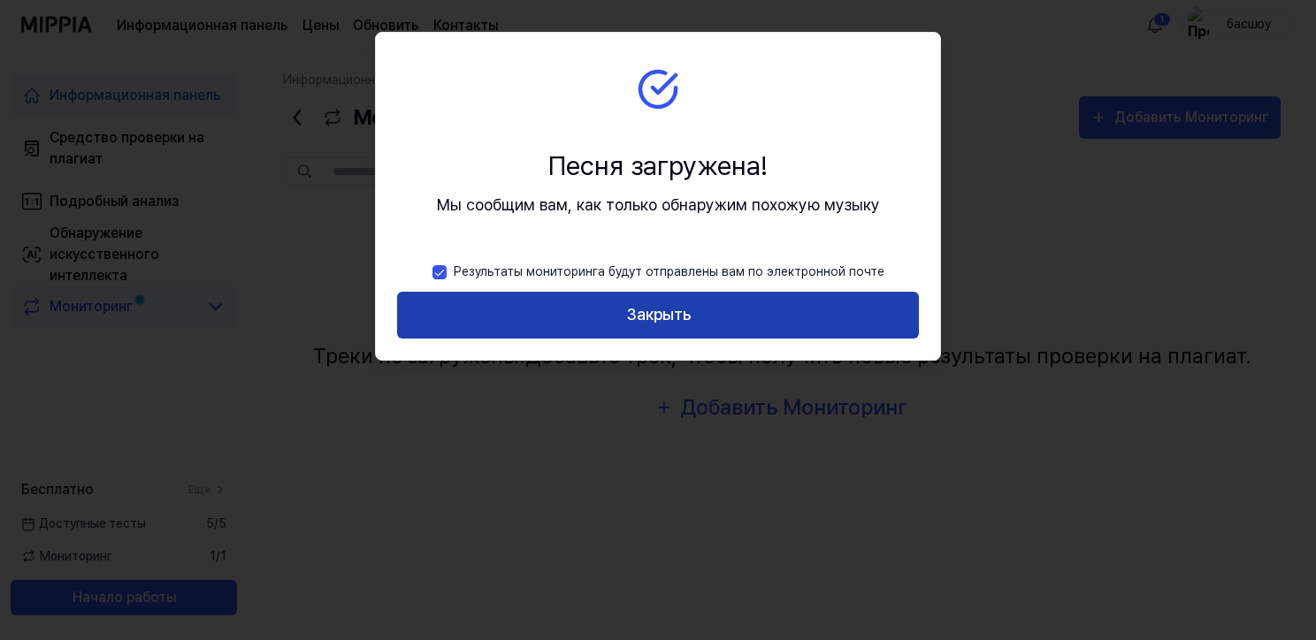
click at [664, 321] on ya-tr-span "Закрыть" at bounding box center [658, 315] width 65 height 26
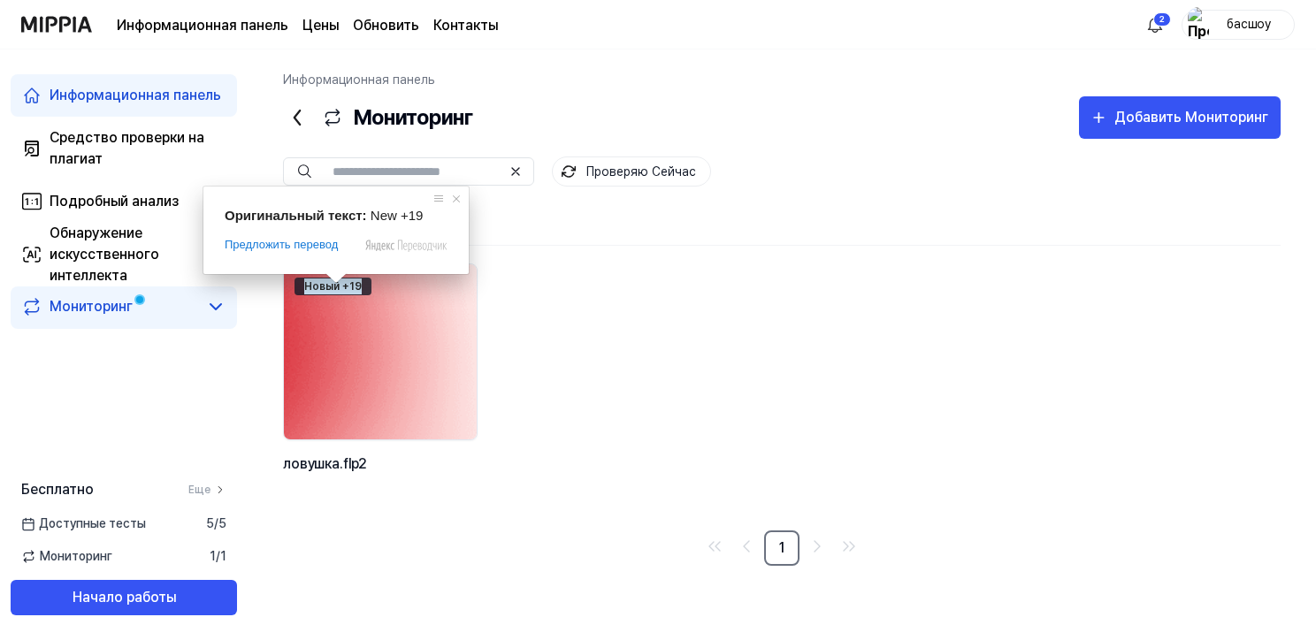
click at [328, 291] on ya-tr-span "Новый +" at bounding box center [326, 287] width 45 height 16
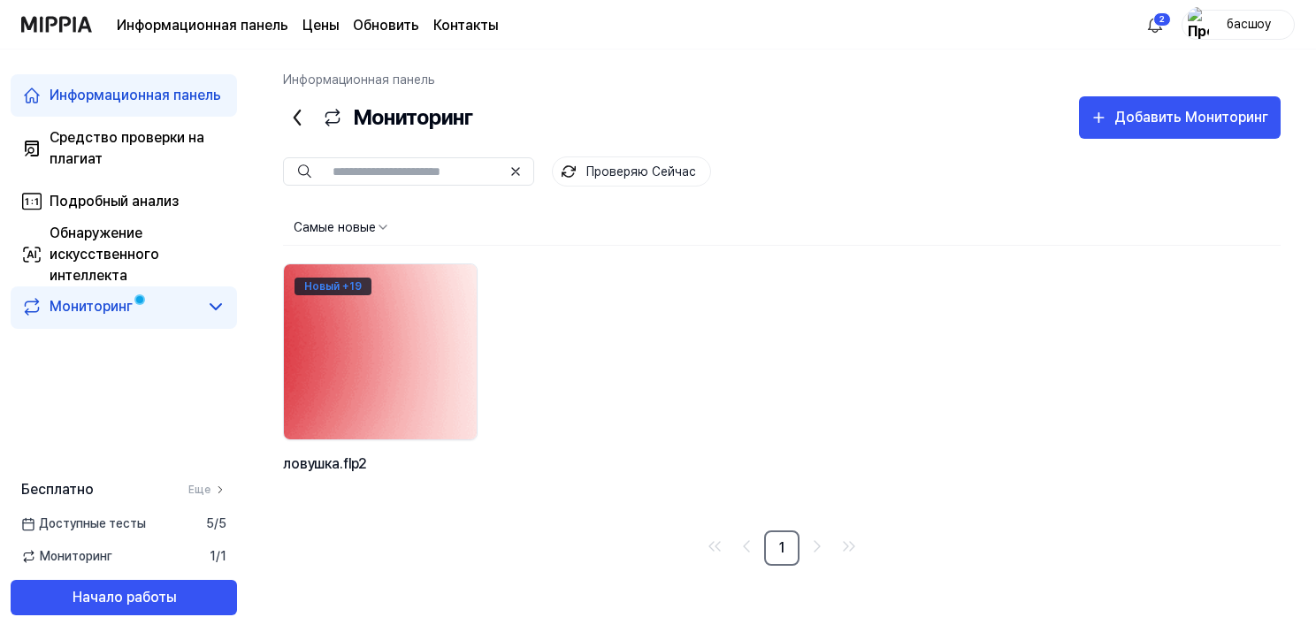
click at [340, 287] on ya-tr-span "Новый +" at bounding box center [326, 287] width 45 height 16
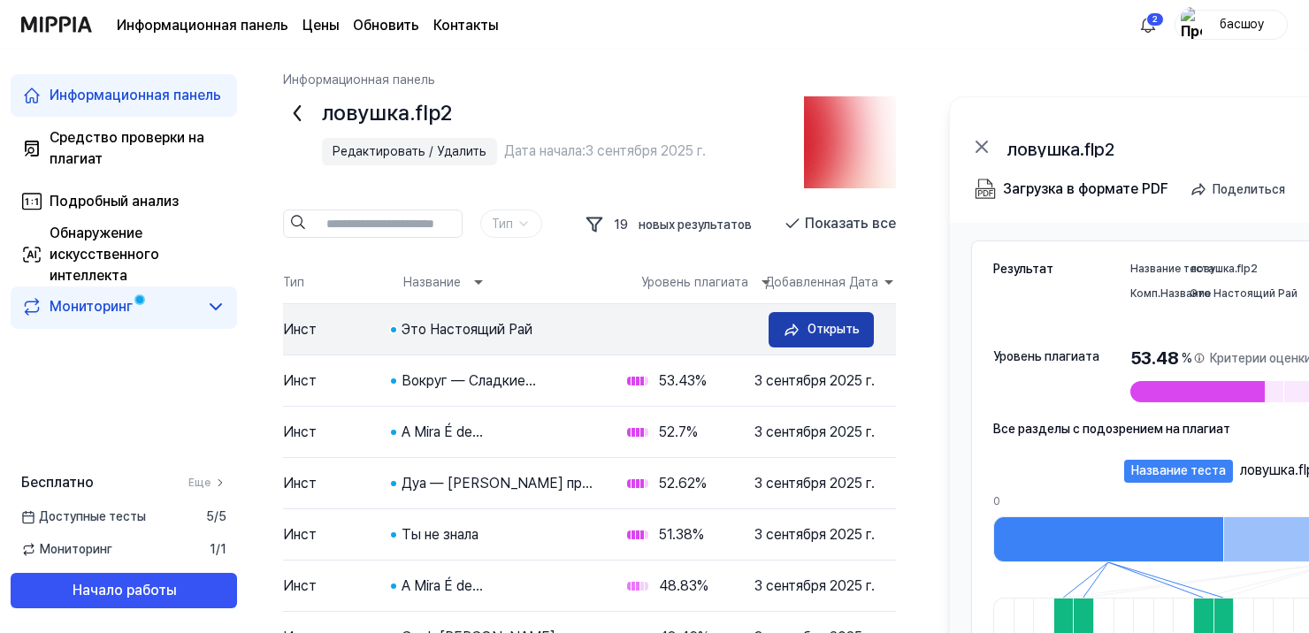
click at [807, 332] on ya-tr-span "Открыть" at bounding box center [833, 329] width 52 height 14
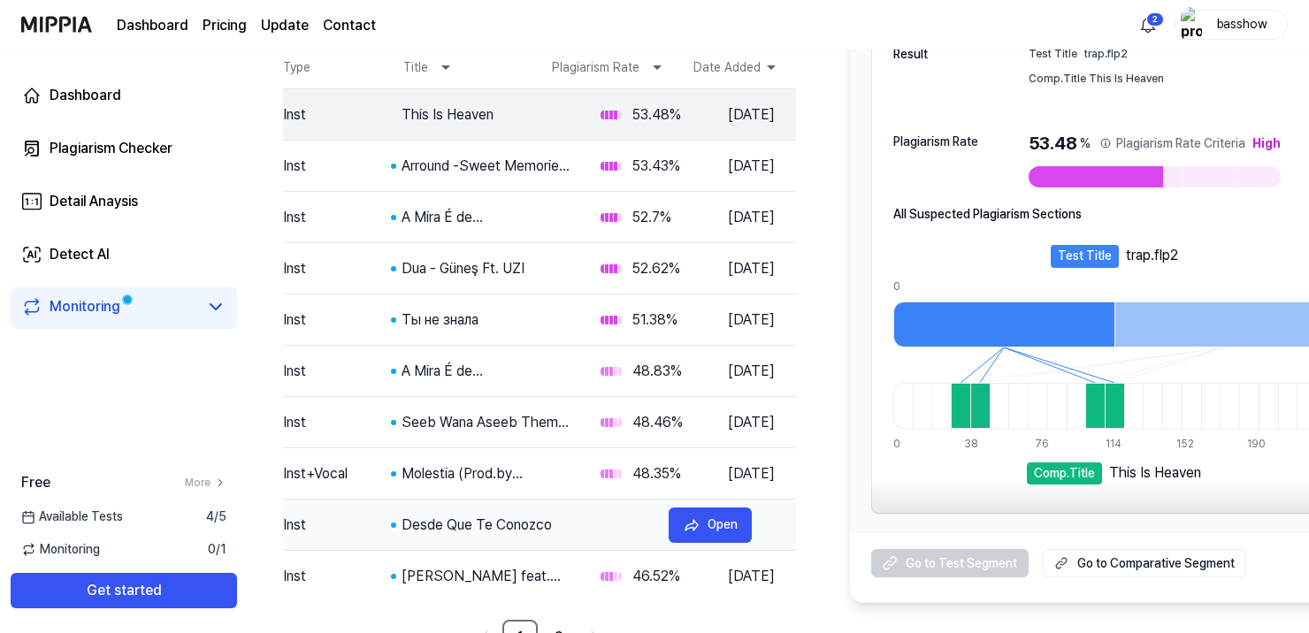
scroll to position [237, 0]
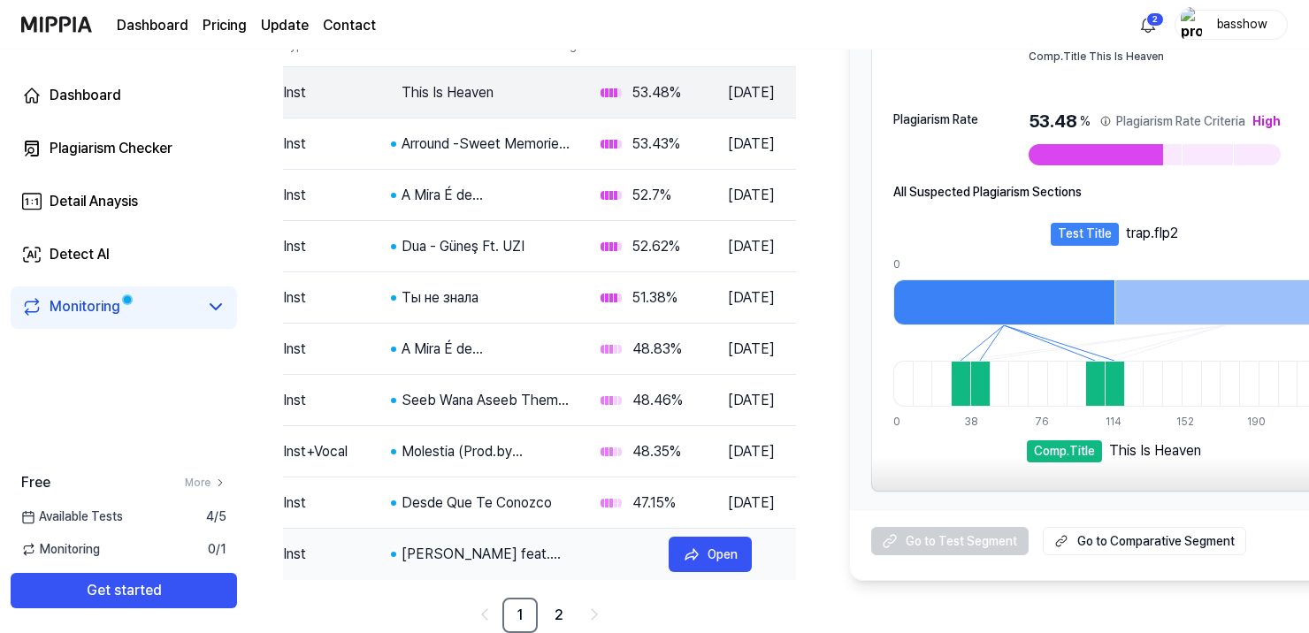
click at [417, 556] on ya-tr-span "[PERSON_NAME] feat." at bounding box center [480, 554] width 159 height 17
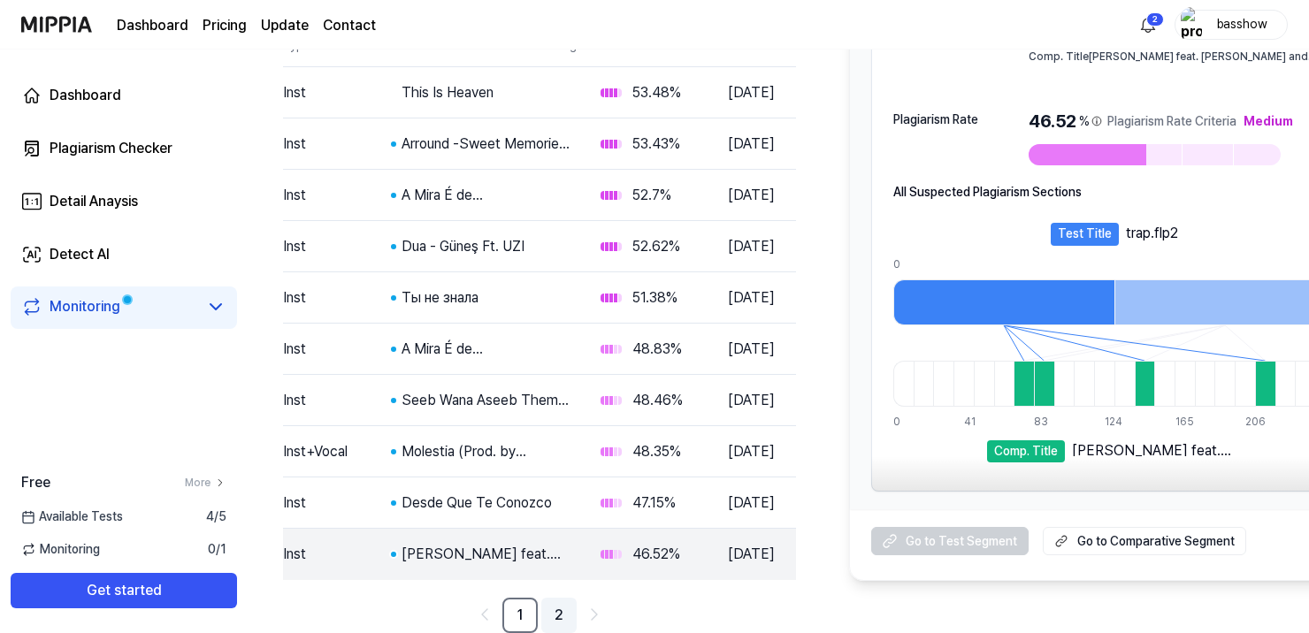
click at [558, 608] on link "2" at bounding box center [558, 615] width 35 height 35
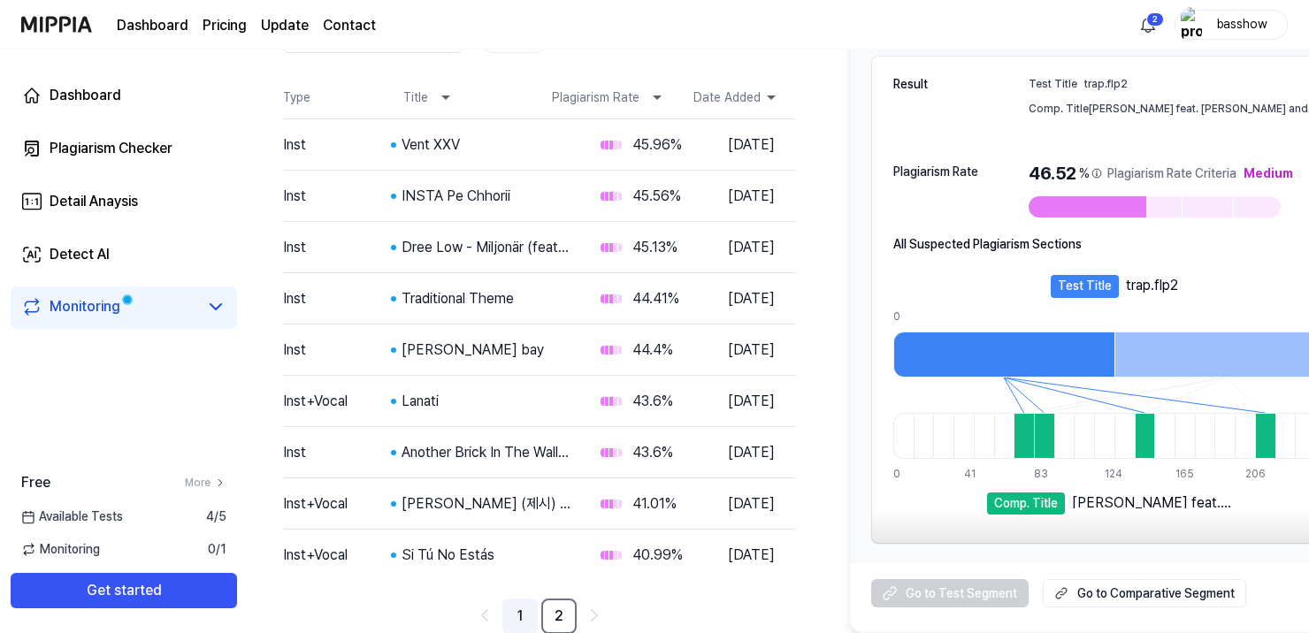
click at [523, 615] on link "1" at bounding box center [519, 616] width 35 height 35
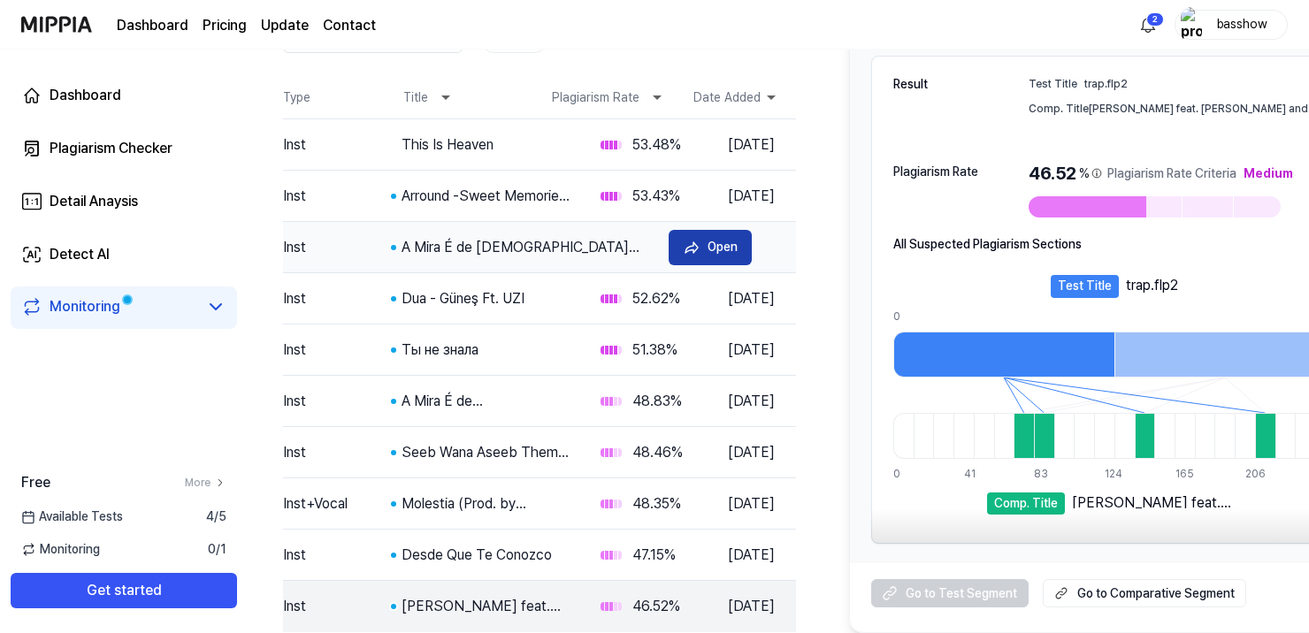
click at [695, 249] on icon at bounding box center [692, 248] width 18 height 18
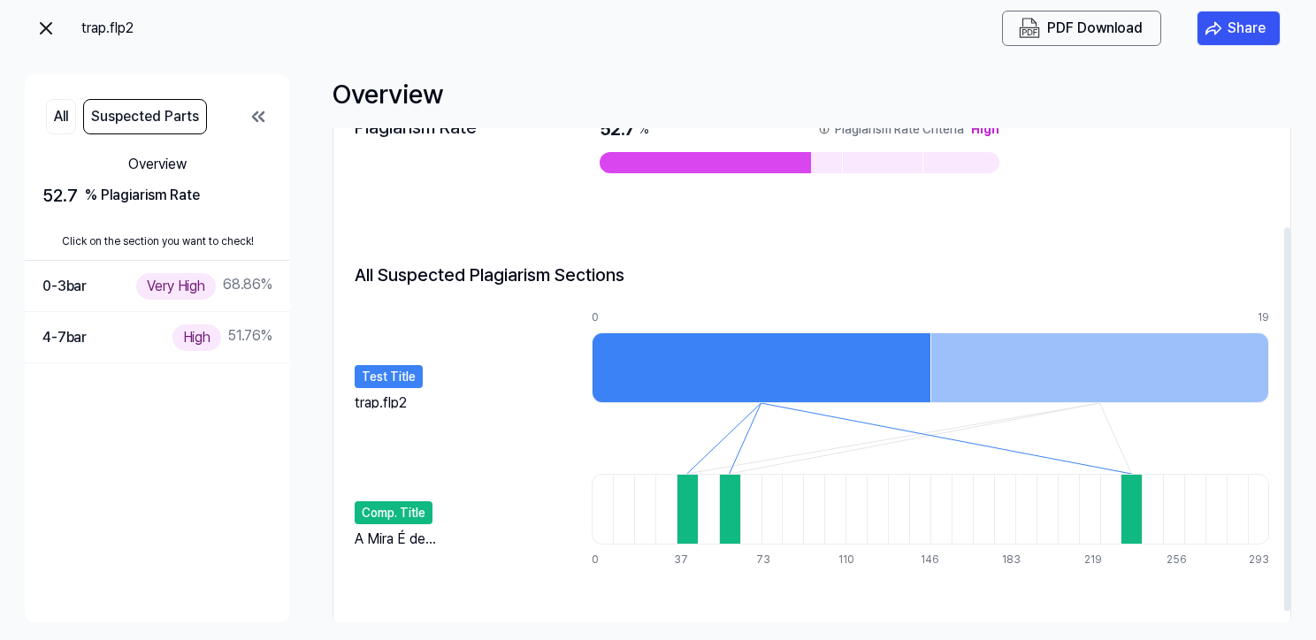
scroll to position [139, 0]
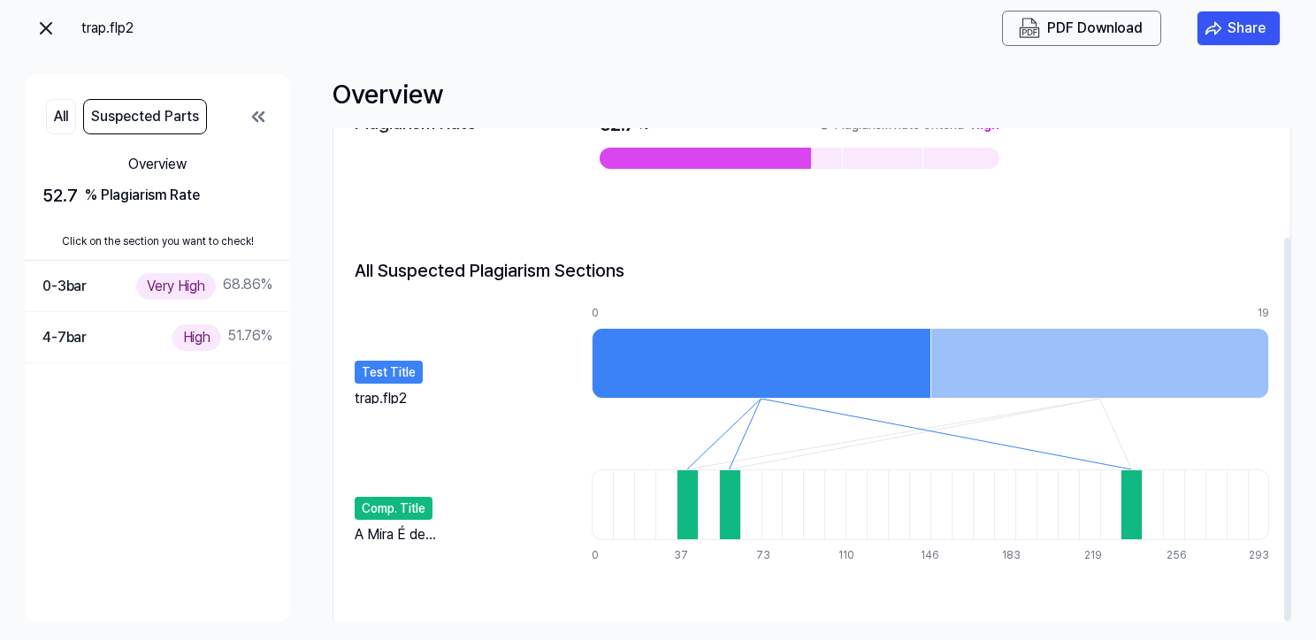
click at [745, 373] on div at bounding box center [761, 363] width 339 height 71
click at [1019, 381] on div at bounding box center [1099, 363] width 339 height 71
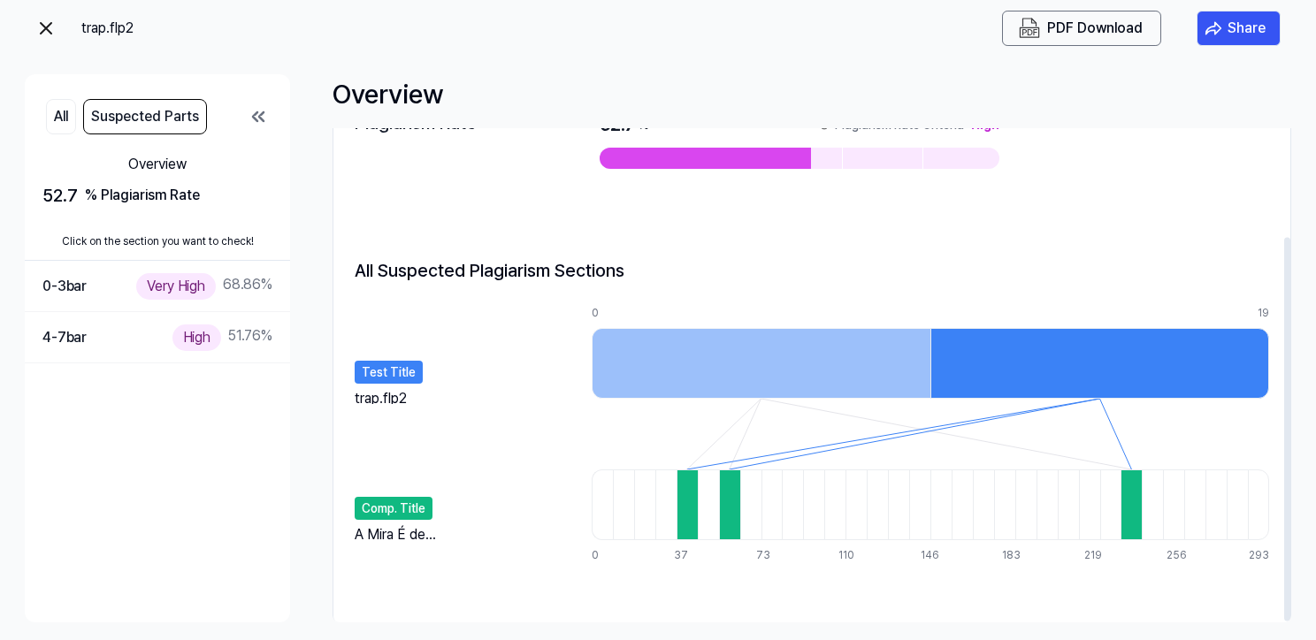
click at [845, 355] on div at bounding box center [761, 363] width 339 height 71
